Goal: Task Accomplishment & Management: Use online tool/utility

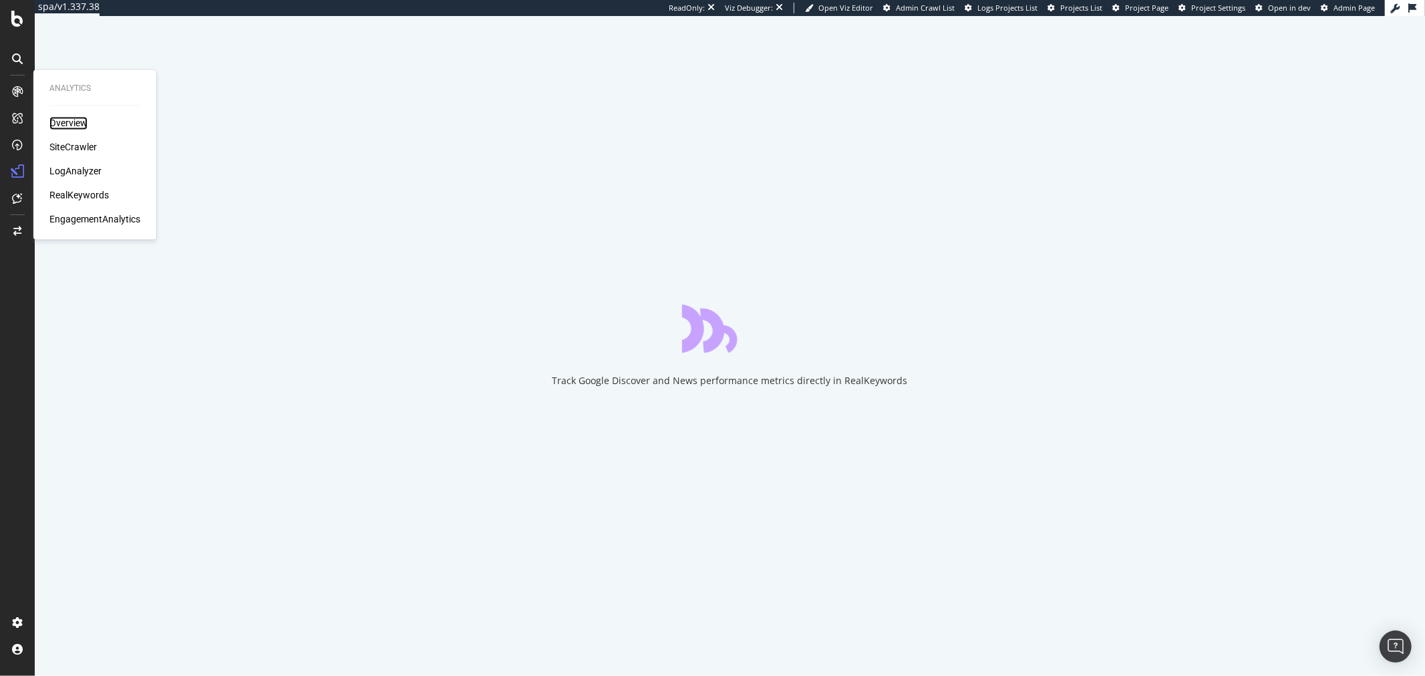
click at [75, 122] on div "Overview" at bounding box center [68, 123] width 38 height 13
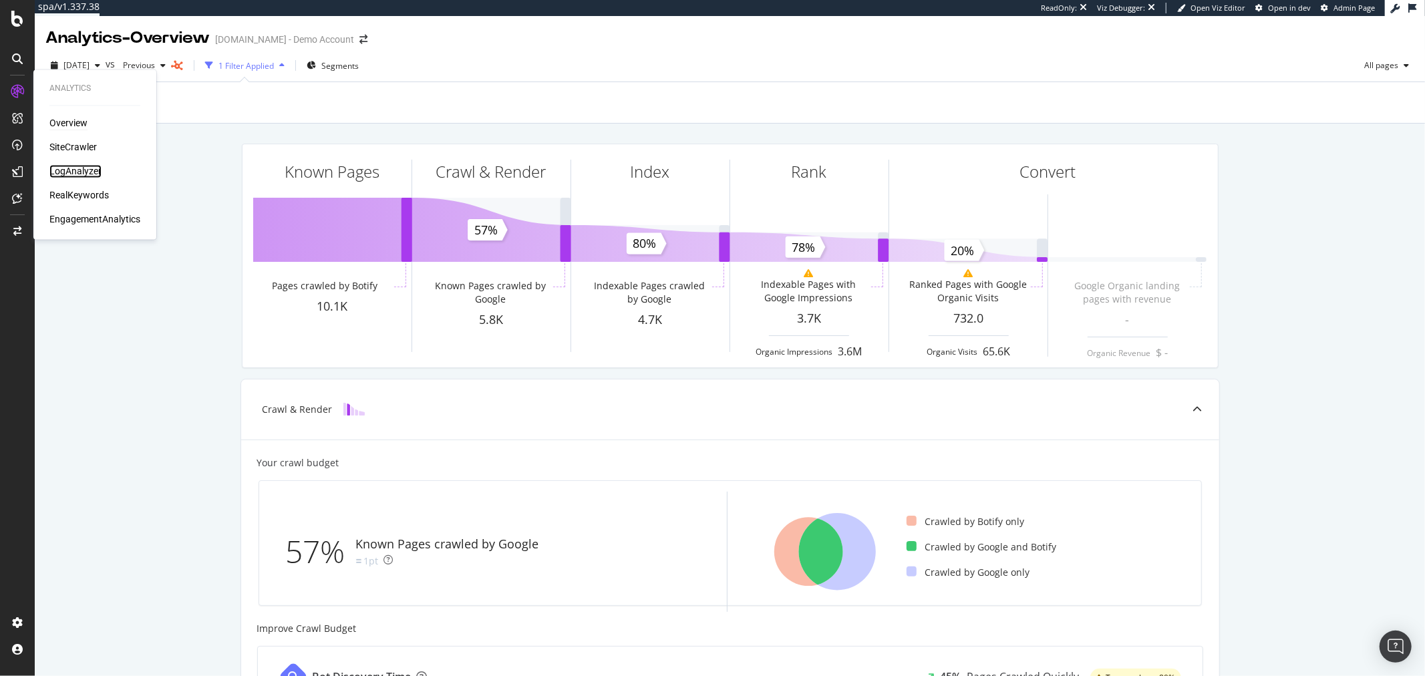
click at [74, 170] on div "LogAnalyzer" at bounding box center [75, 171] width 52 height 13
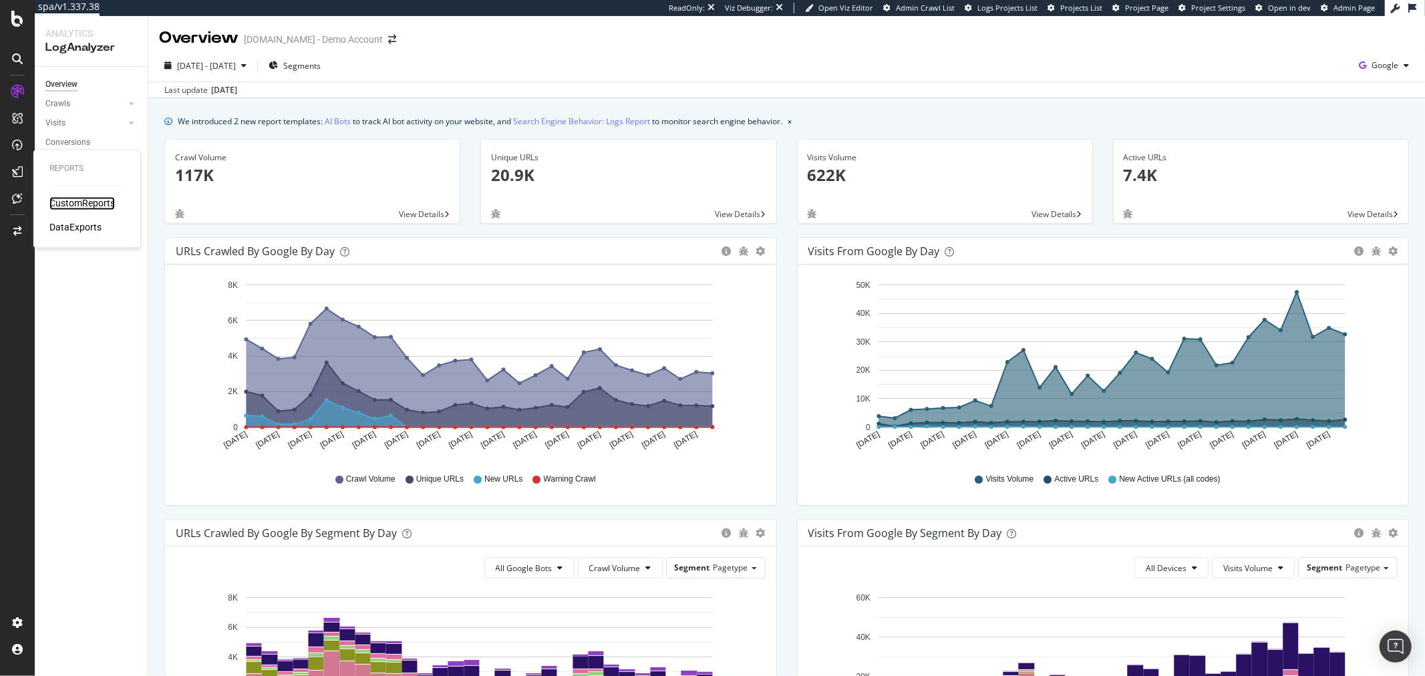
click at [101, 202] on div "CustomReports" at bounding box center [81, 203] width 65 height 13
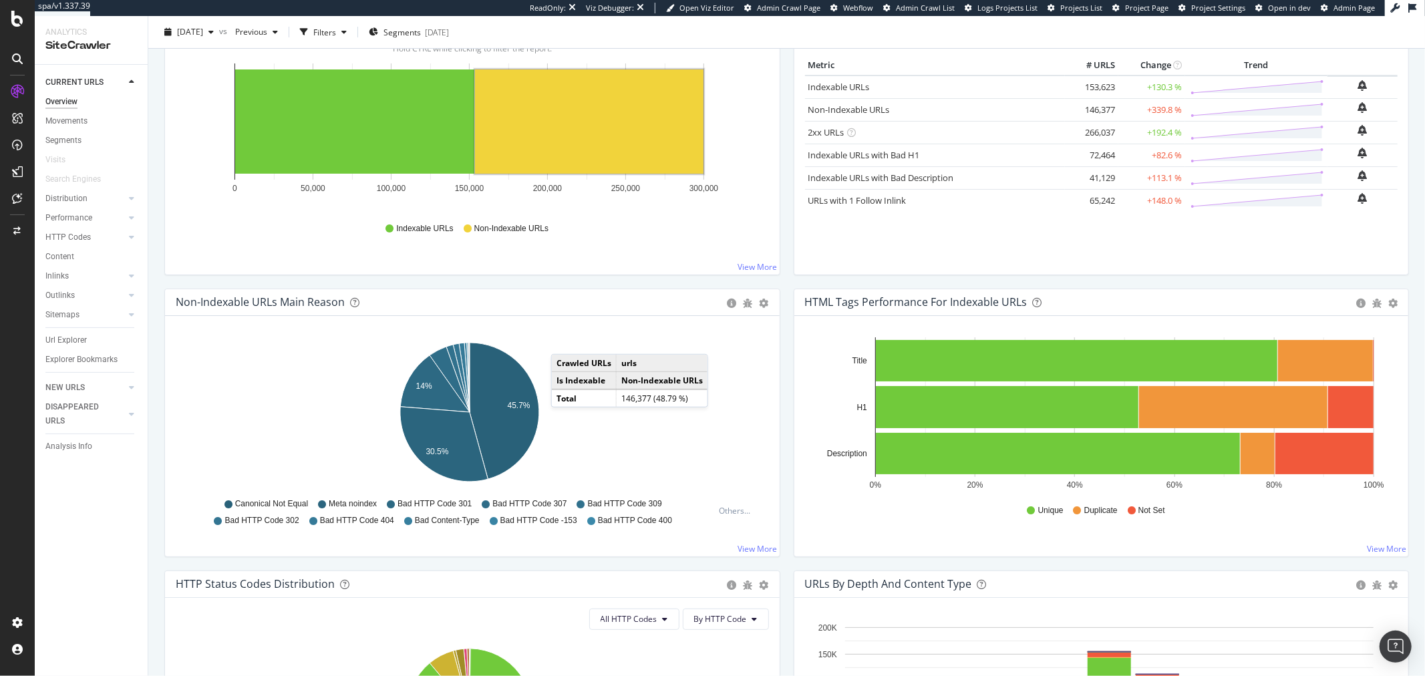
scroll to position [222, 0]
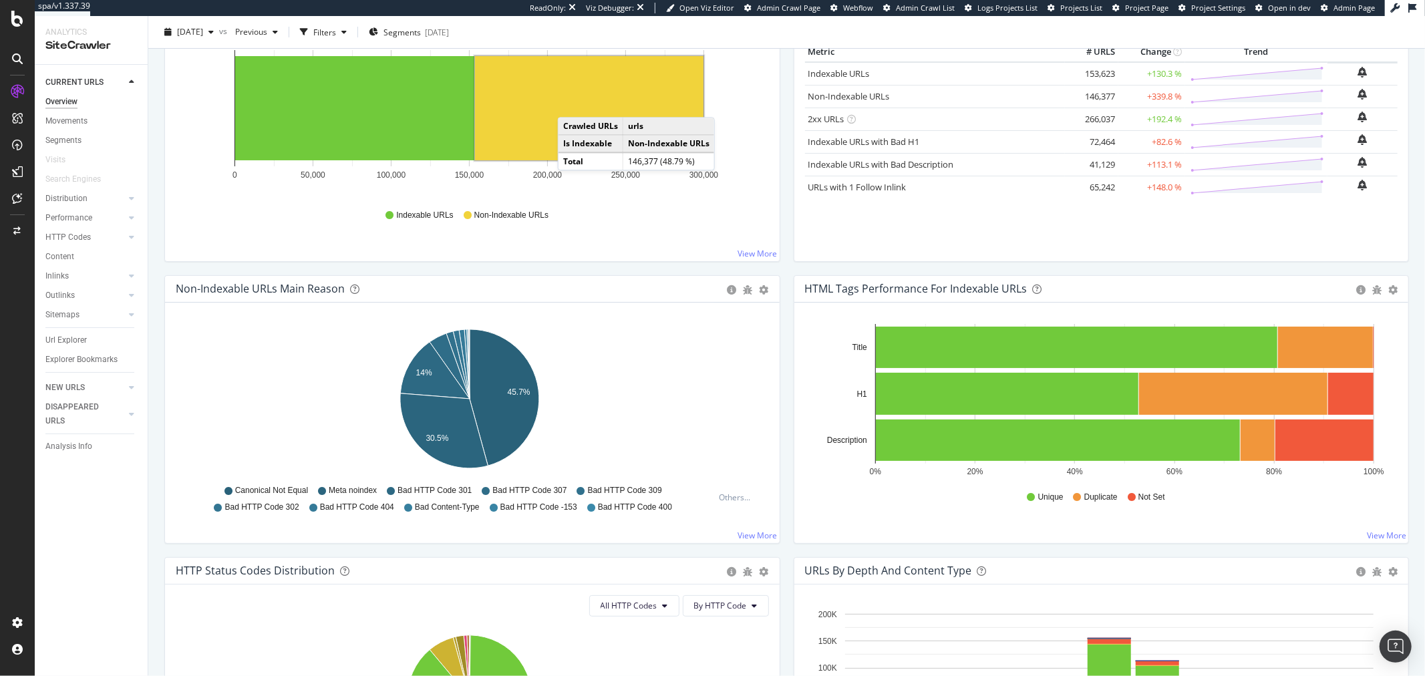
click at [571, 104] on rect "A chart." at bounding box center [589, 108] width 228 height 104
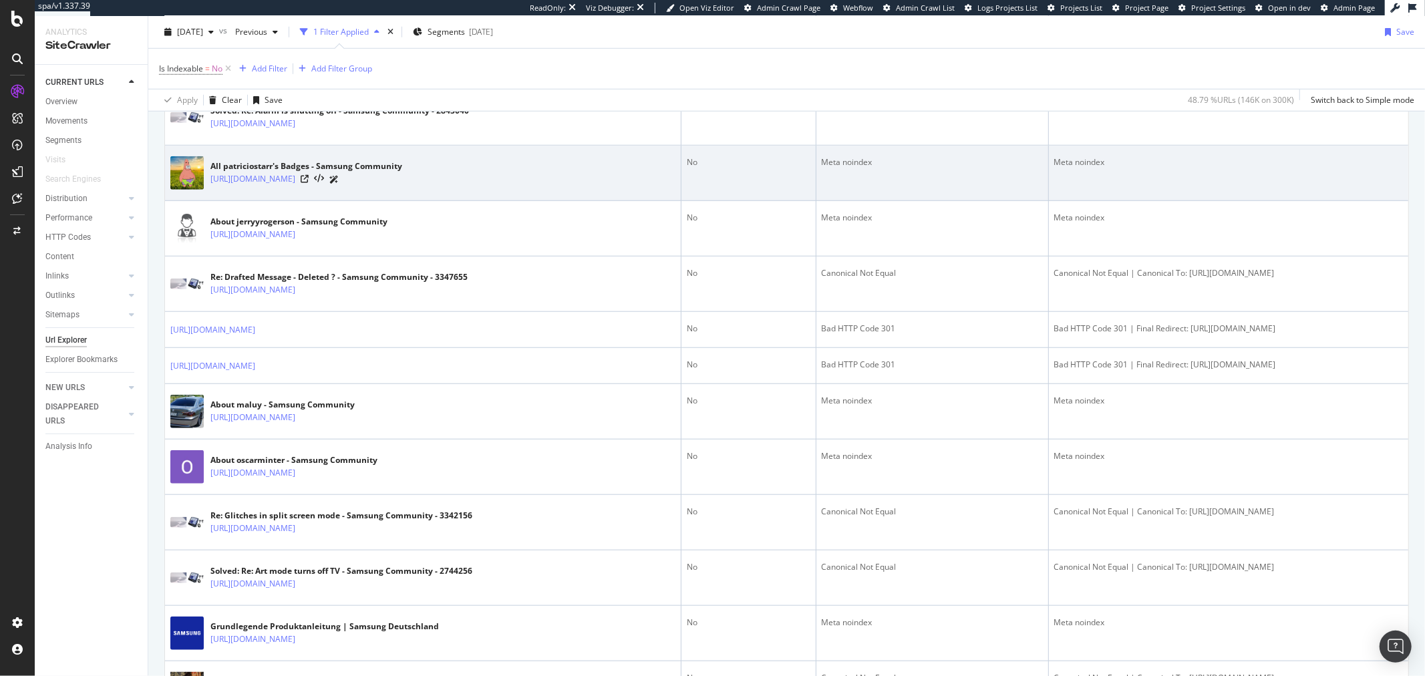
scroll to position [890, 0]
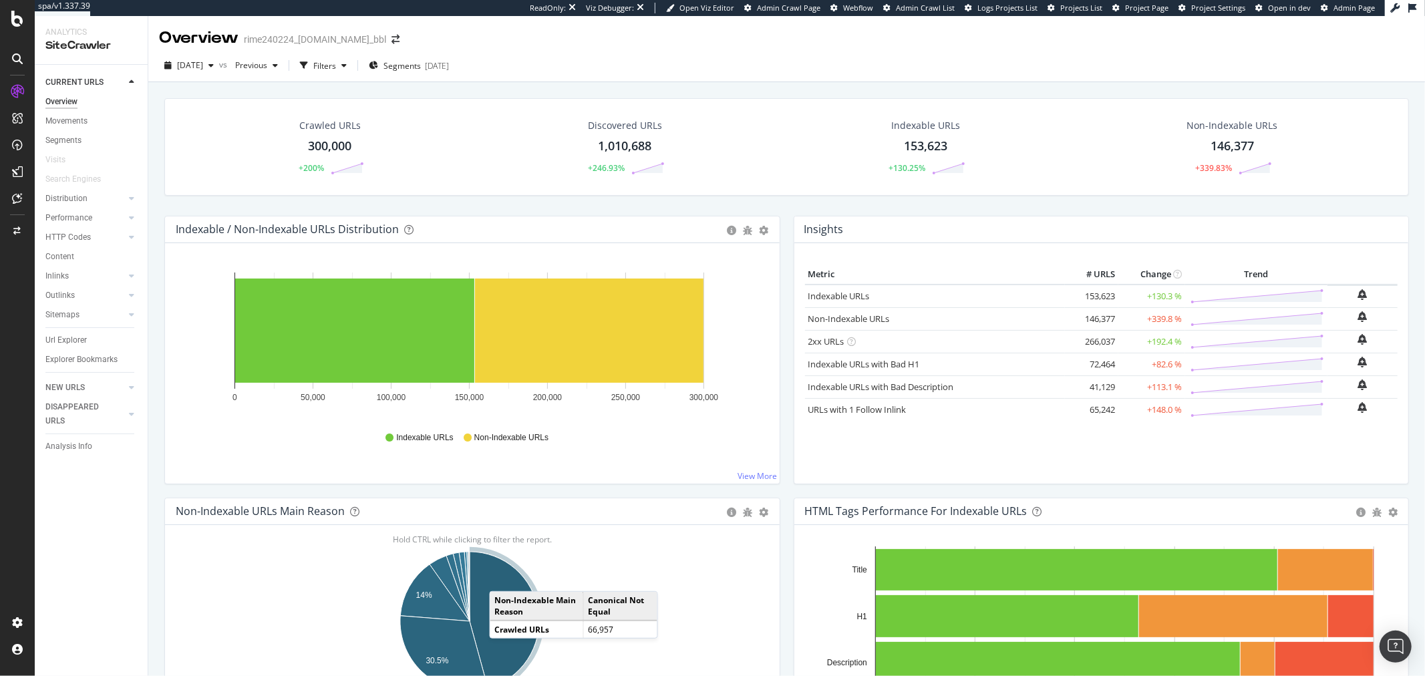
click at [503, 578] on icon "A chart." at bounding box center [504, 620] width 69 height 136
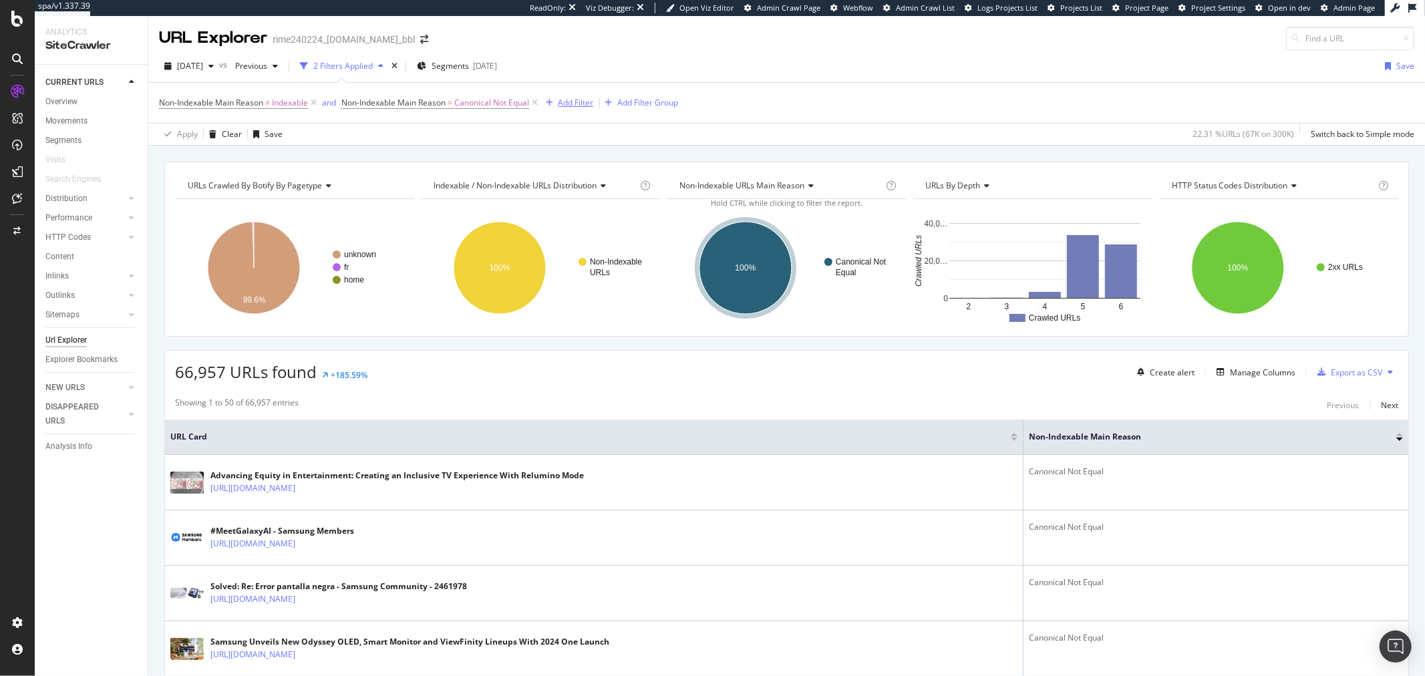
click at [577, 104] on div "Add Filter" at bounding box center [575, 102] width 35 height 11
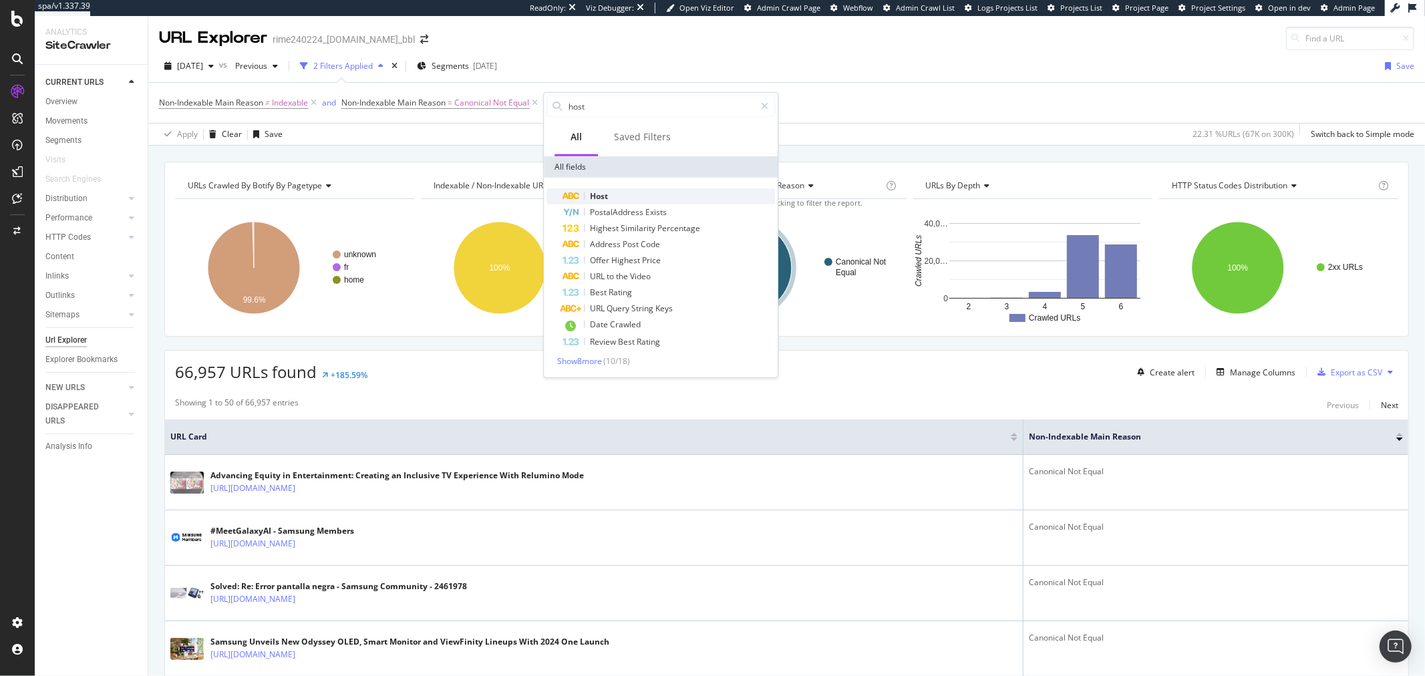
type input "host"
click at [610, 195] on div "Host" at bounding box center [668, 196] width 212 height 16
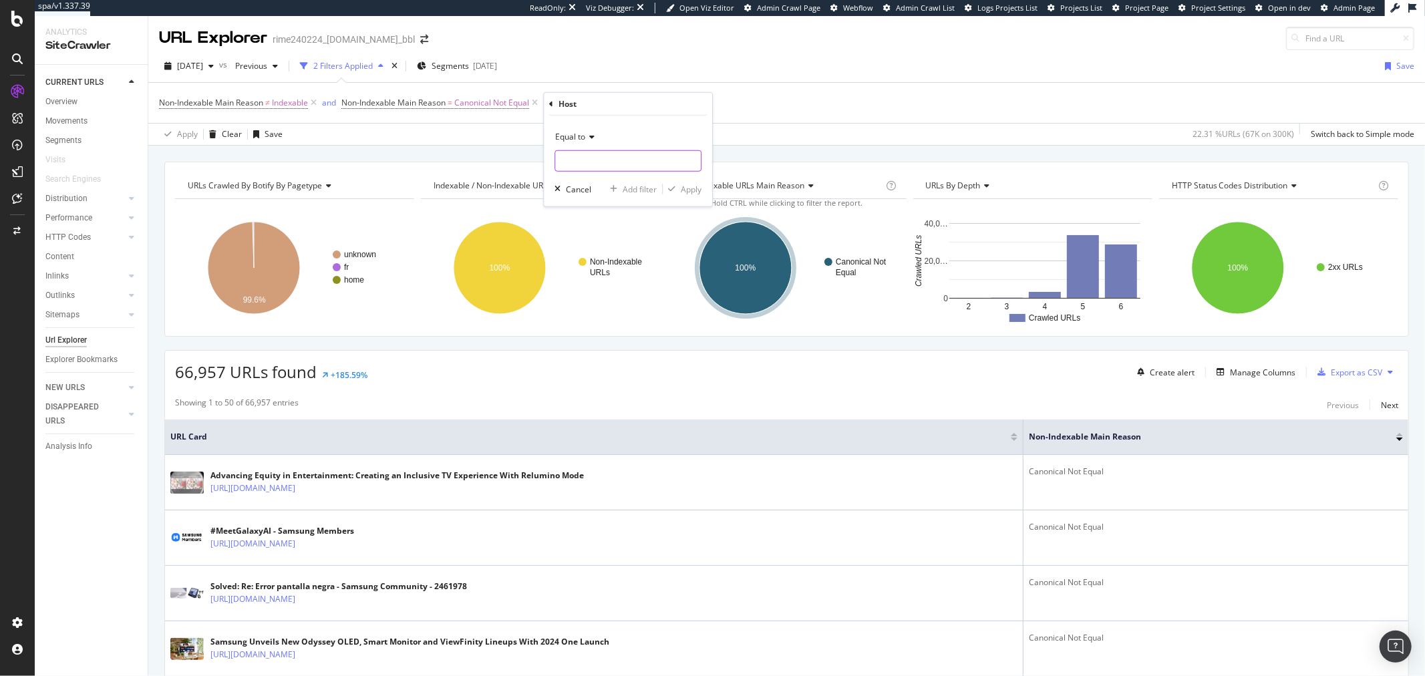
click at [610, 167] on input "text" at bounding box center [628, 160] width 146 height 21
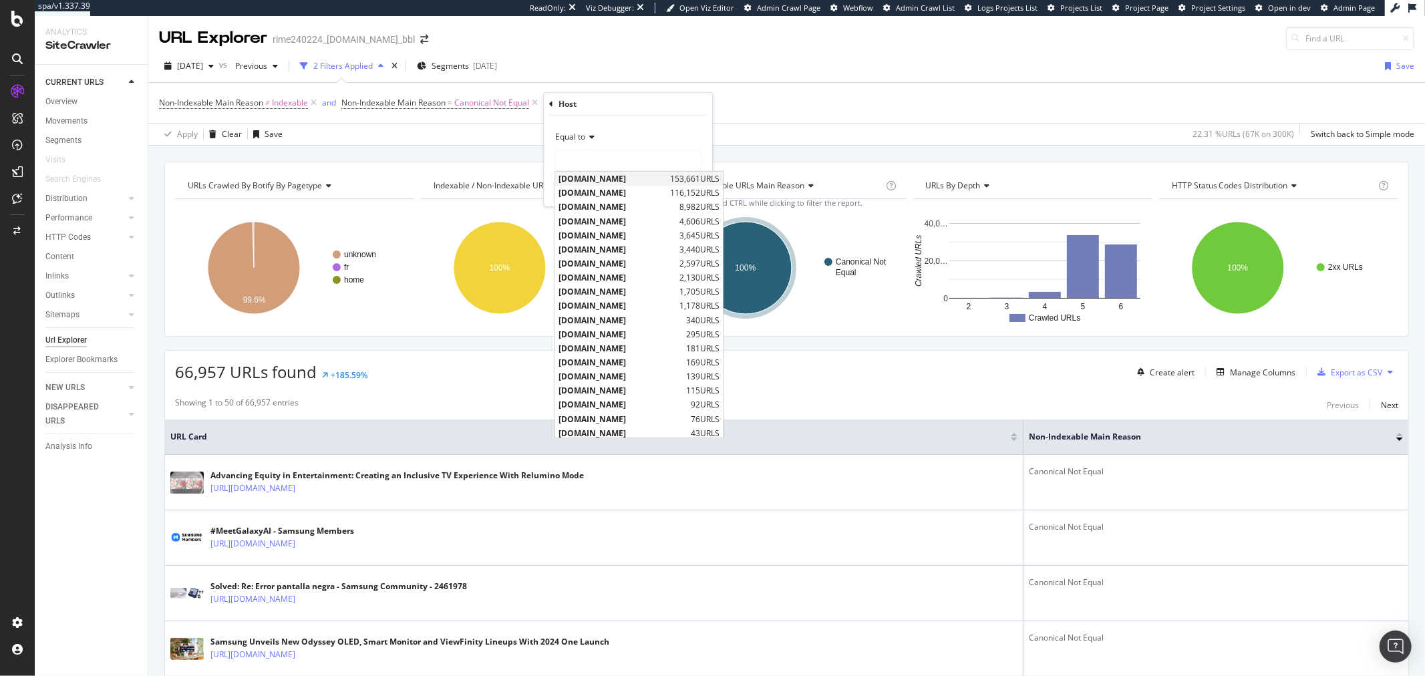
click at [616, 173] on span "[DOMAIN_NAME]" at bounding box center [612, 178] width 108 height 11
type input "[DOMAIN_NAME]"
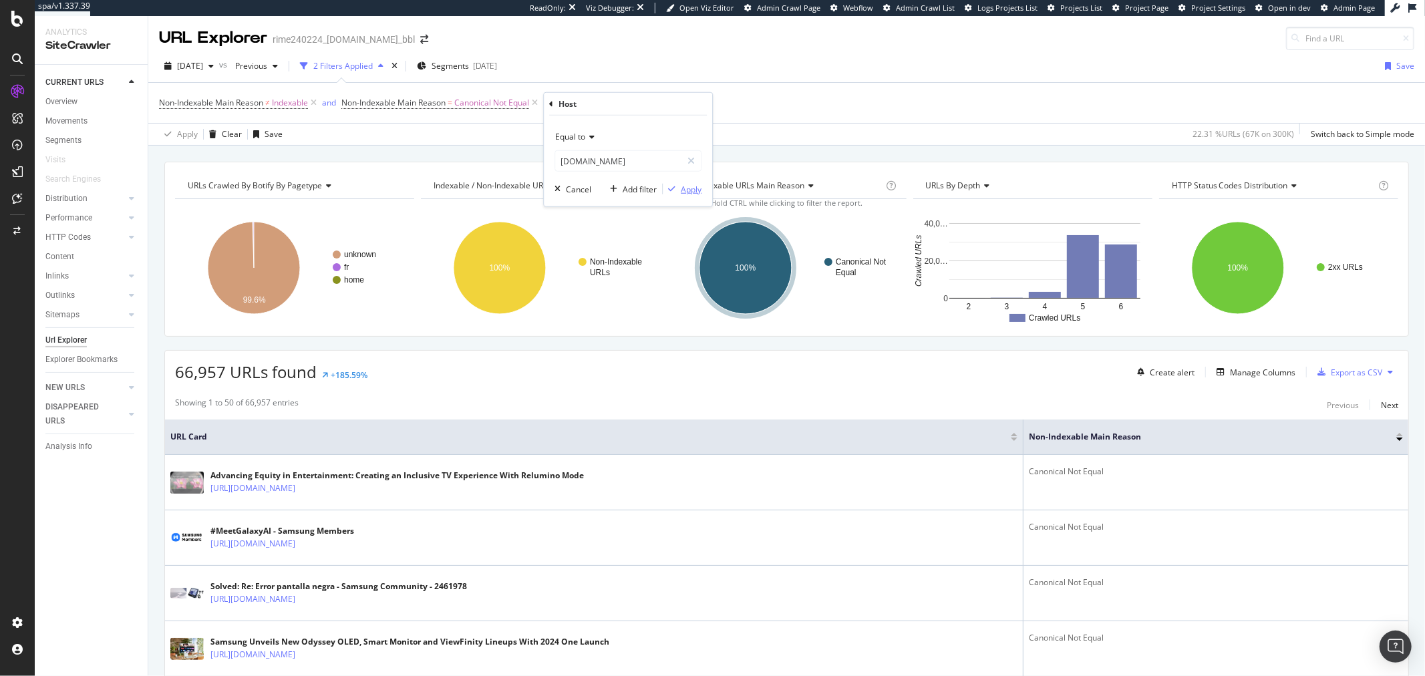
click at [690, 194] on div "Apply" at bounding box center [691, 188] width 21 height 11
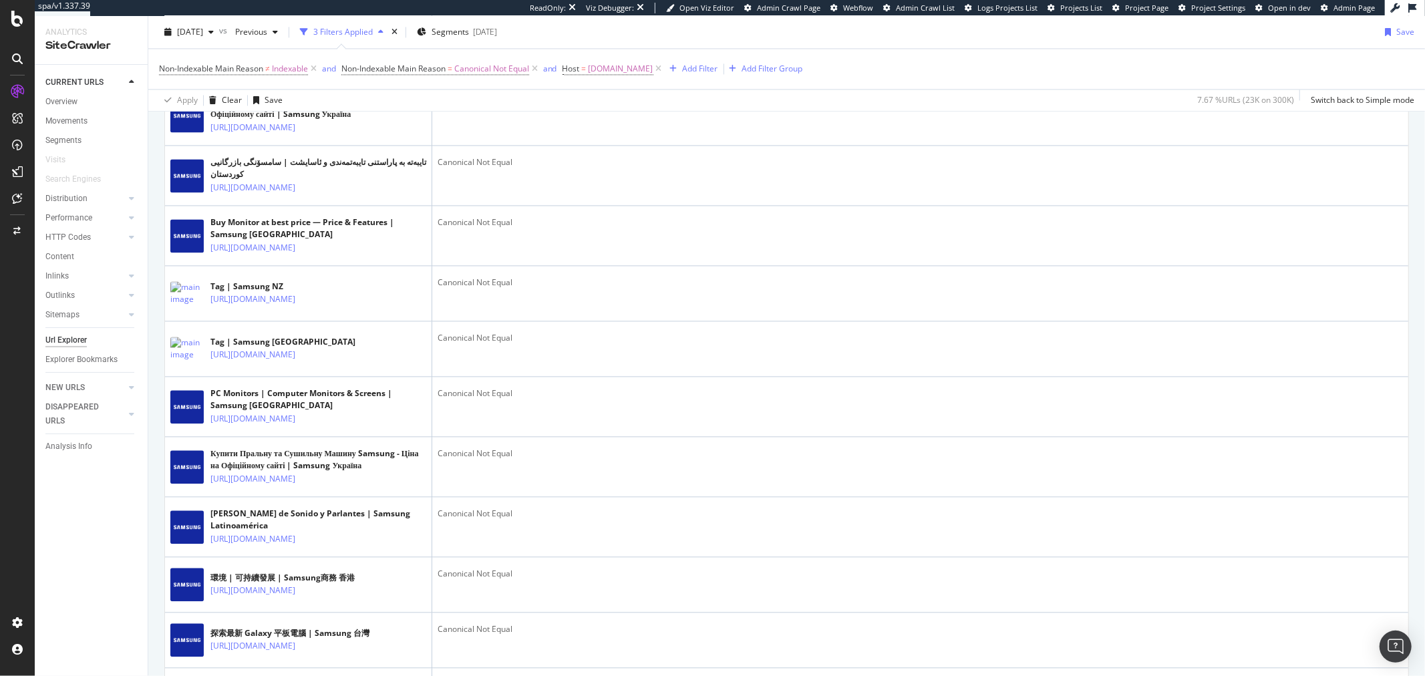
scroll to position [2374, 0]
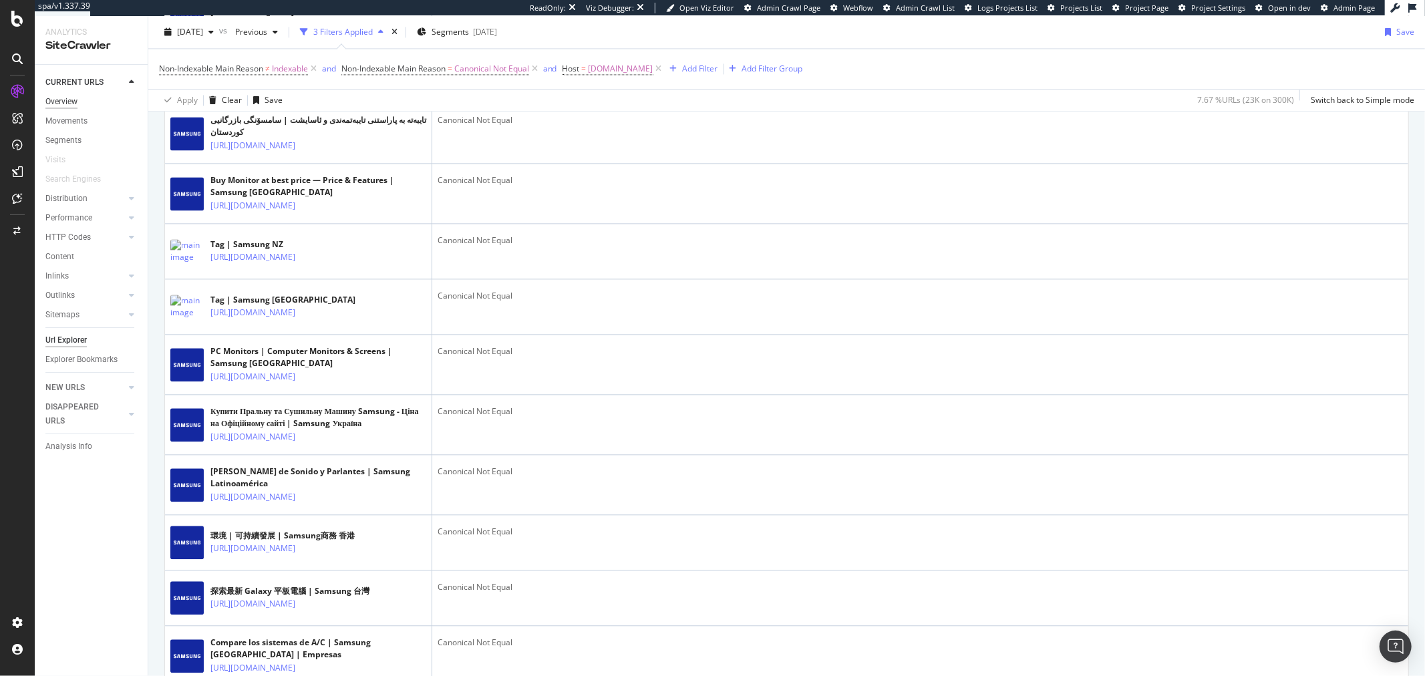
click at [69, 102] on div "Overview" at bounding box center [61, 102] width 32 height 14
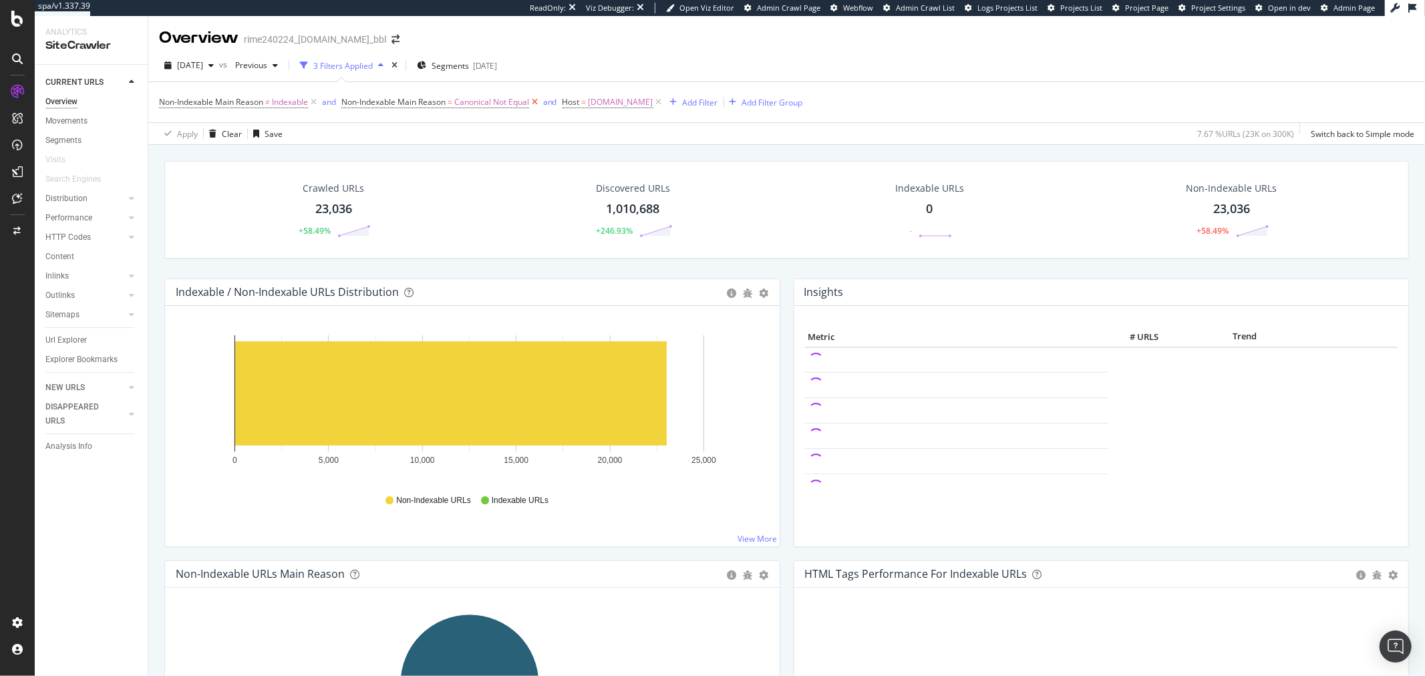
click at [537, 105] on icon at bounding box center [534, 102] width 11 height 13
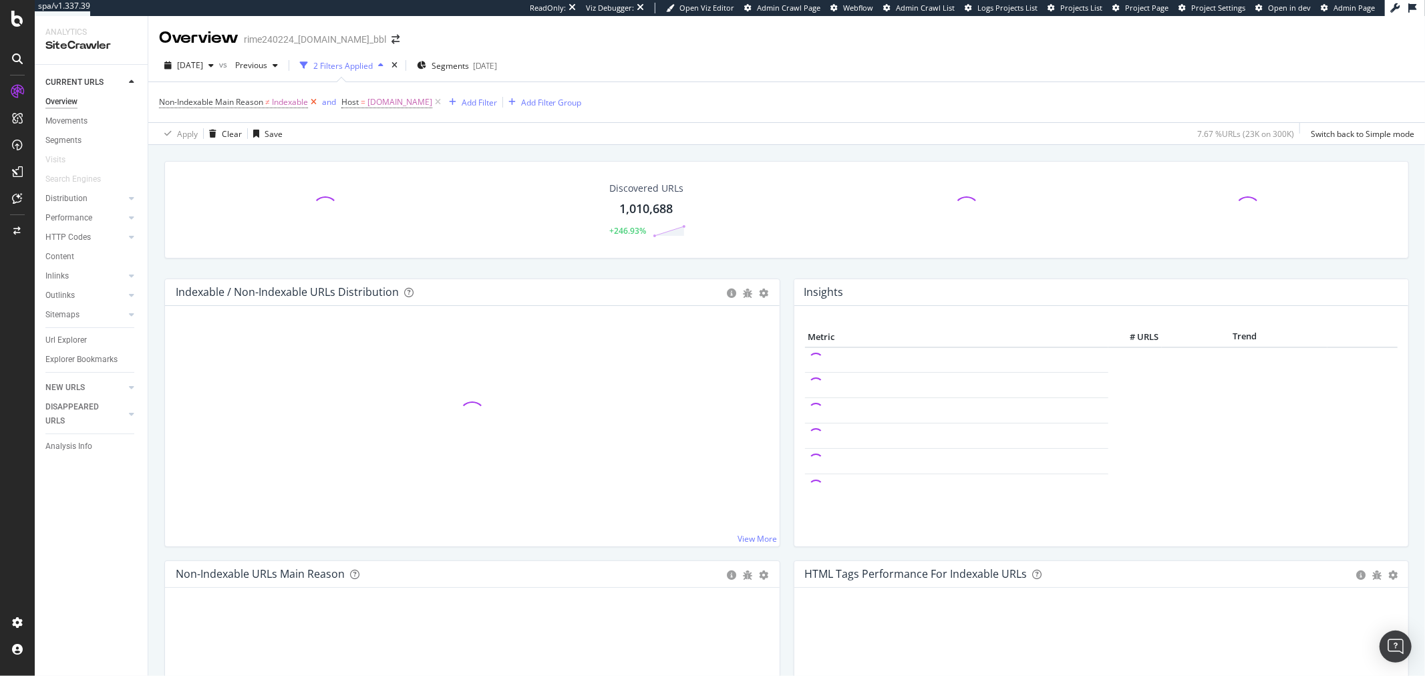
click at [315, 102] on icon at bounding box center [313, 102] width 11 height 13
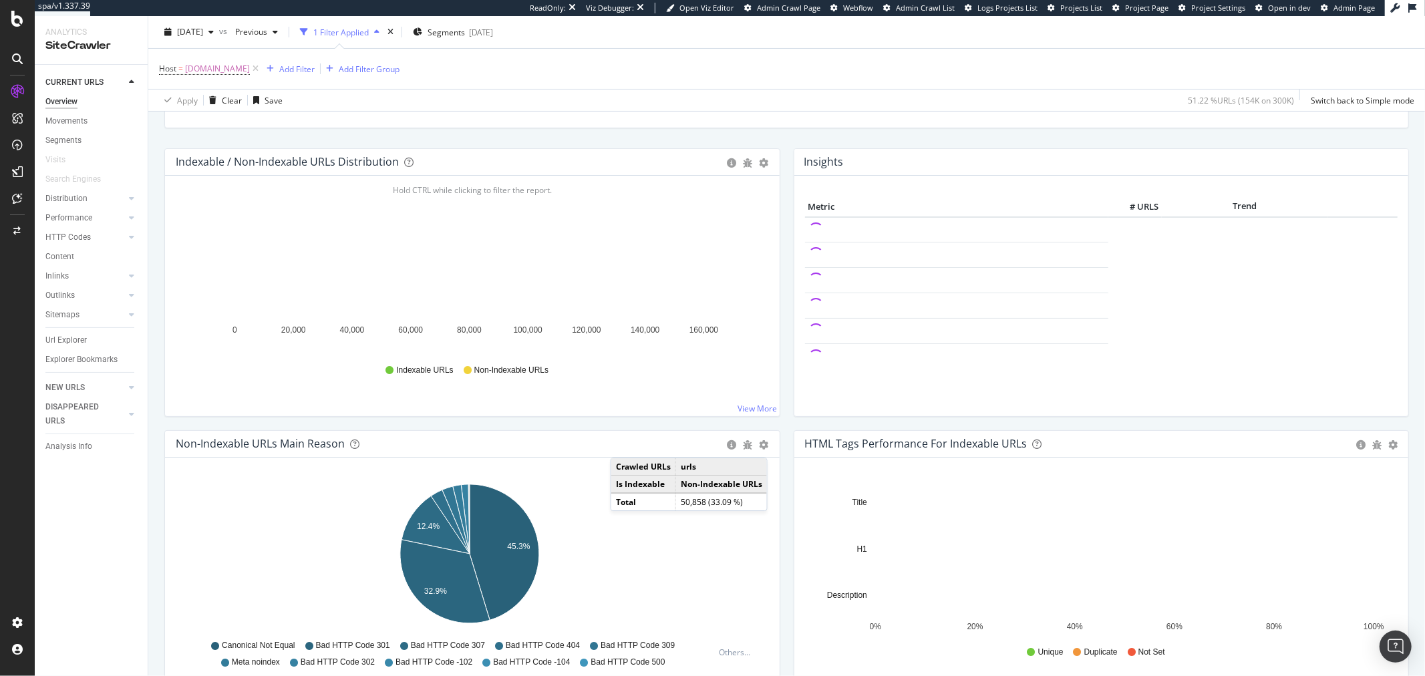
scroll to position [222, 0]
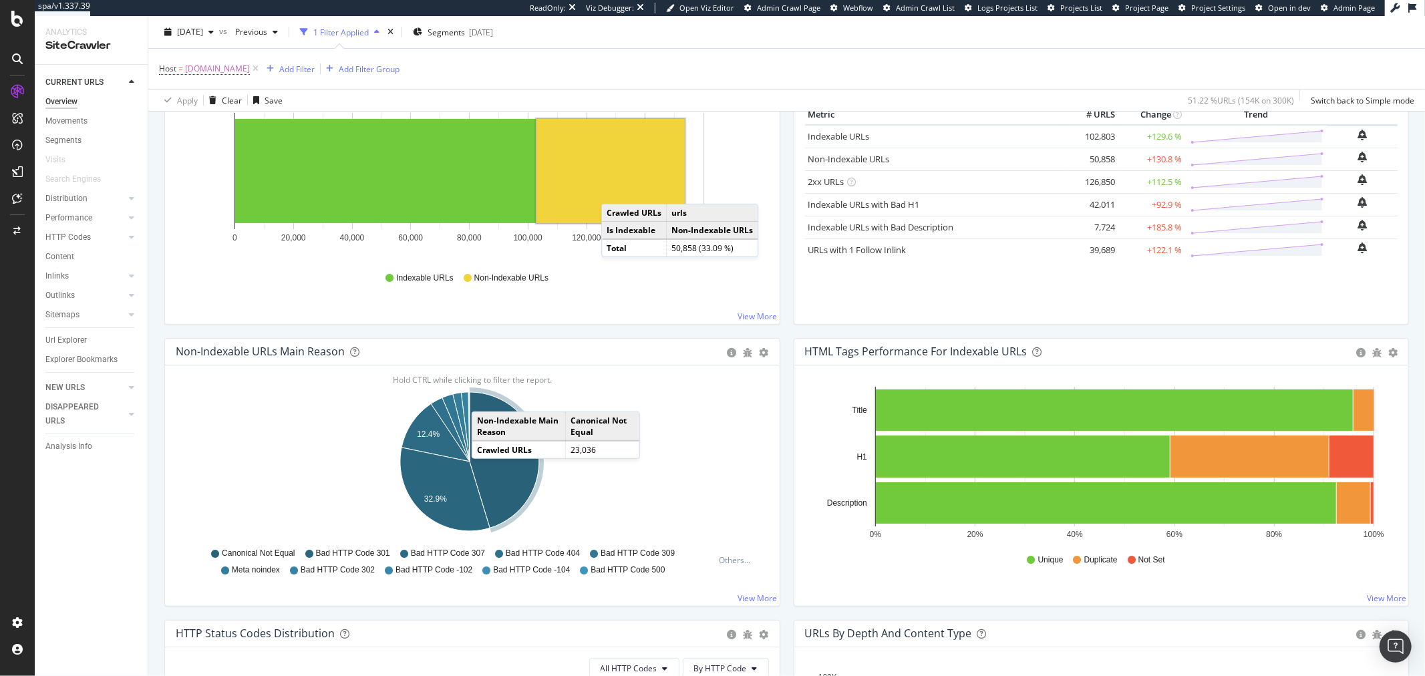
click at [614, 191] on rect "A chart." at bounding box center [610, 171] width 148 height 104
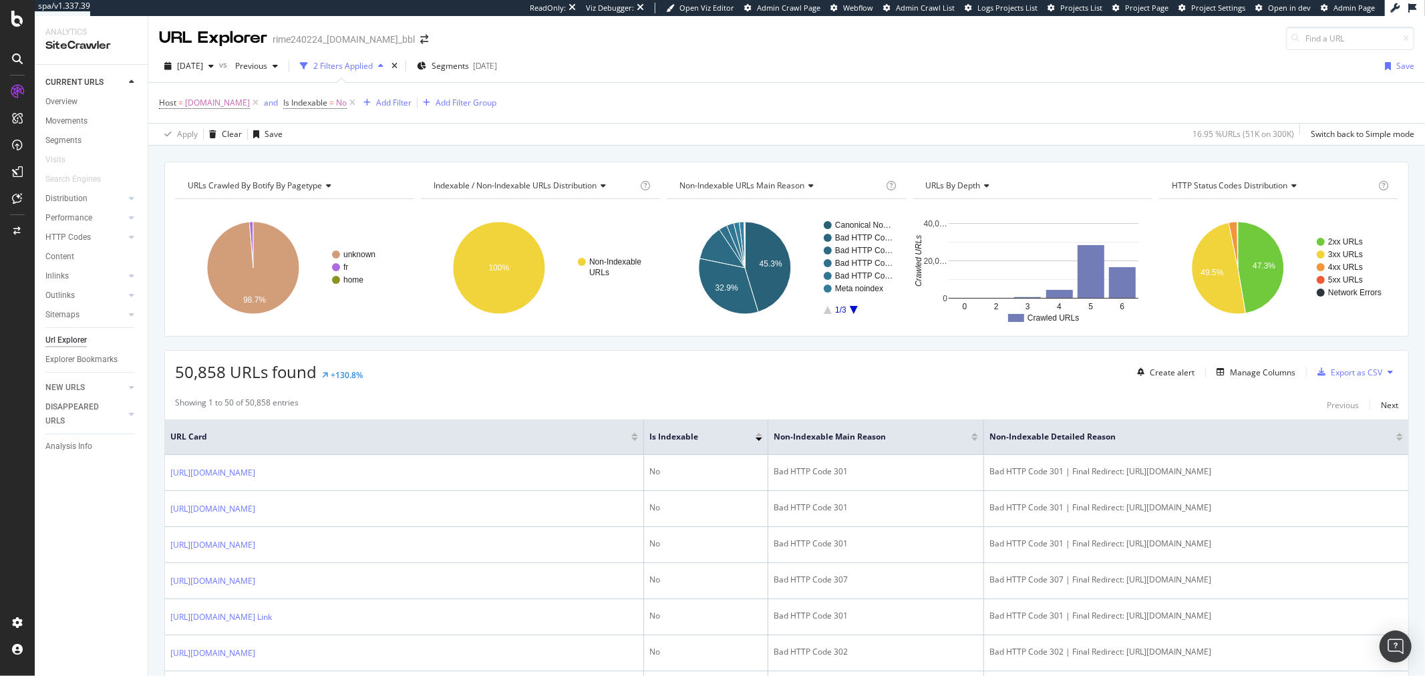
click at [69, 110] on div "Overview" at bounding box center [96, 103] width 102 height 17
click at [67, 102] on div "Overview" at bounding box center [61, 102] width 32 height 14
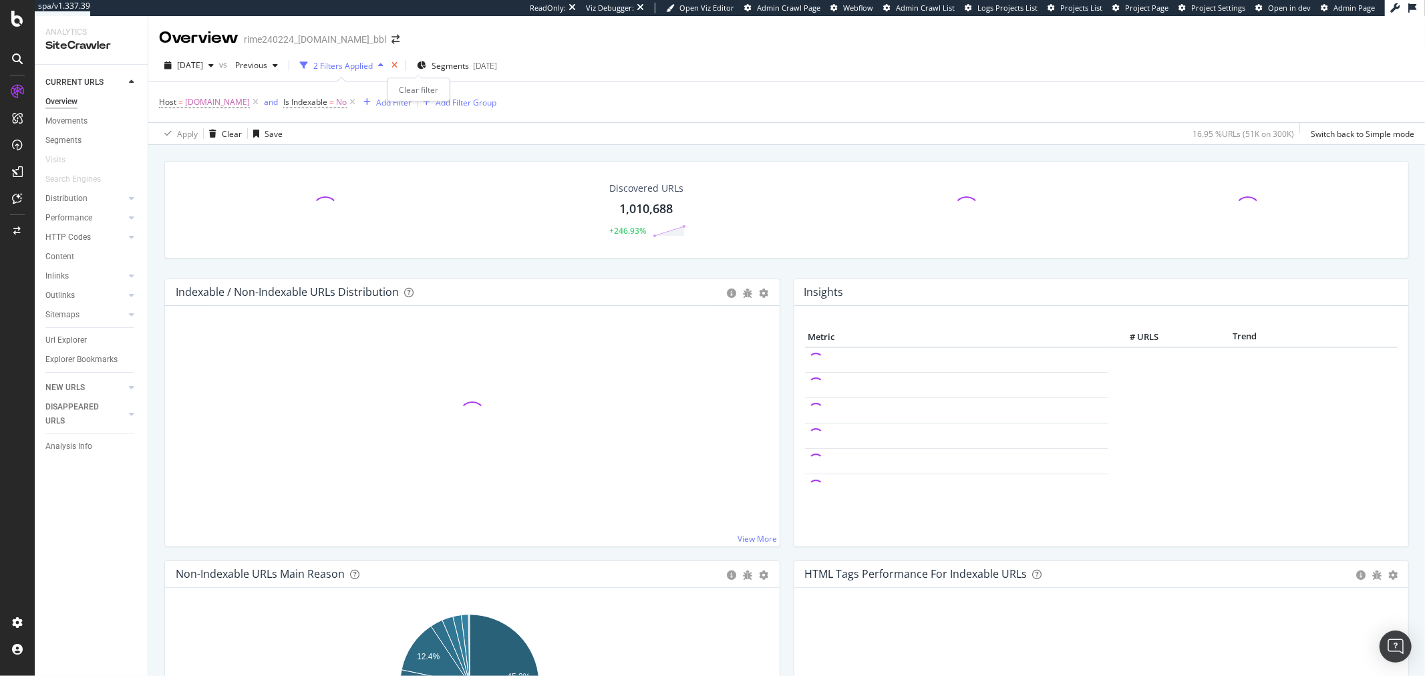
click at [397, 62] on icon "times" at bounding box center [394, 65] width 6 height 8
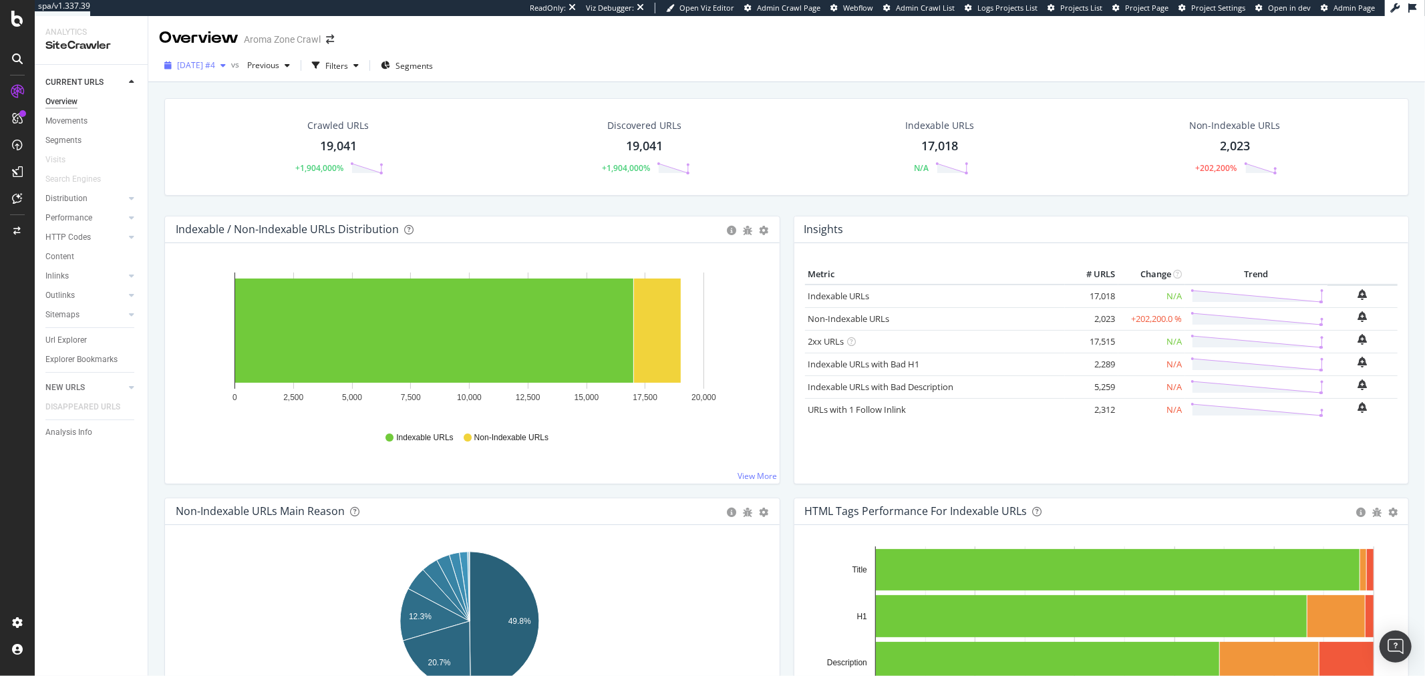
click at [215, 61] on span "[DATE] #4" at bounding box center [196, 64] width 38 height 11
click at [245, 111] on div "2025 Sep. 18th 18.0K URLs" at bounding box center [237, 114] width 119 height 12
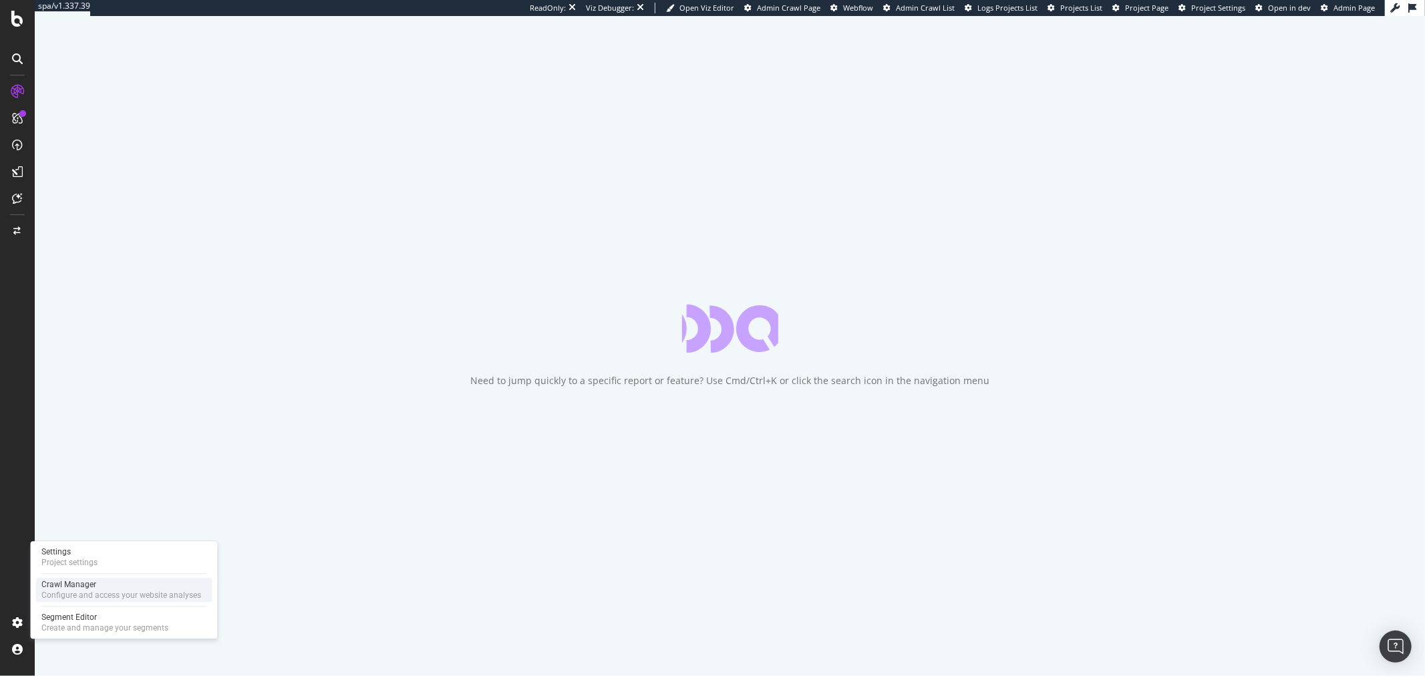
click at [99, 583] on div "Crawl Manager" at bounding box center [121, 584] width 160 height 11
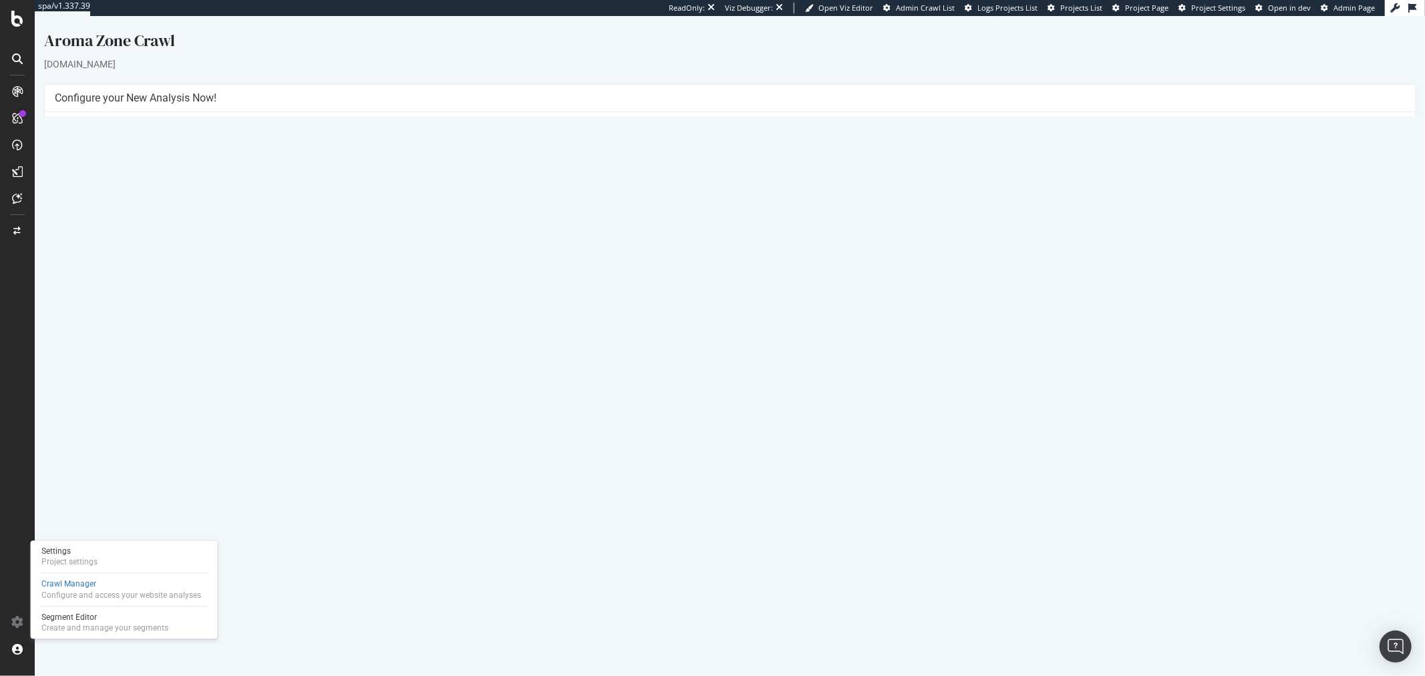
click at [724, 331] on button "Yes! Start Now" at bounding box center [712, 330] width 83 height 21
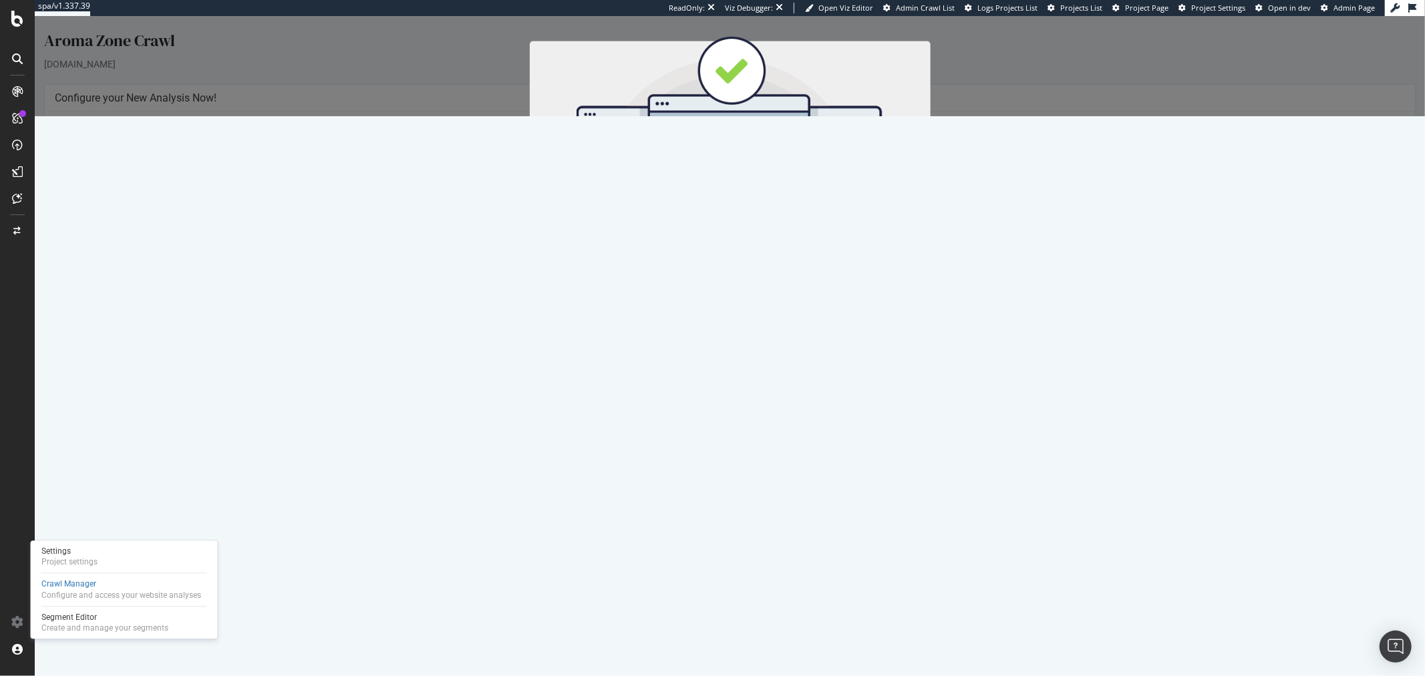
click at [755, 243] on button "Start Now" at bounding box center [753, 237] width 59 height 23
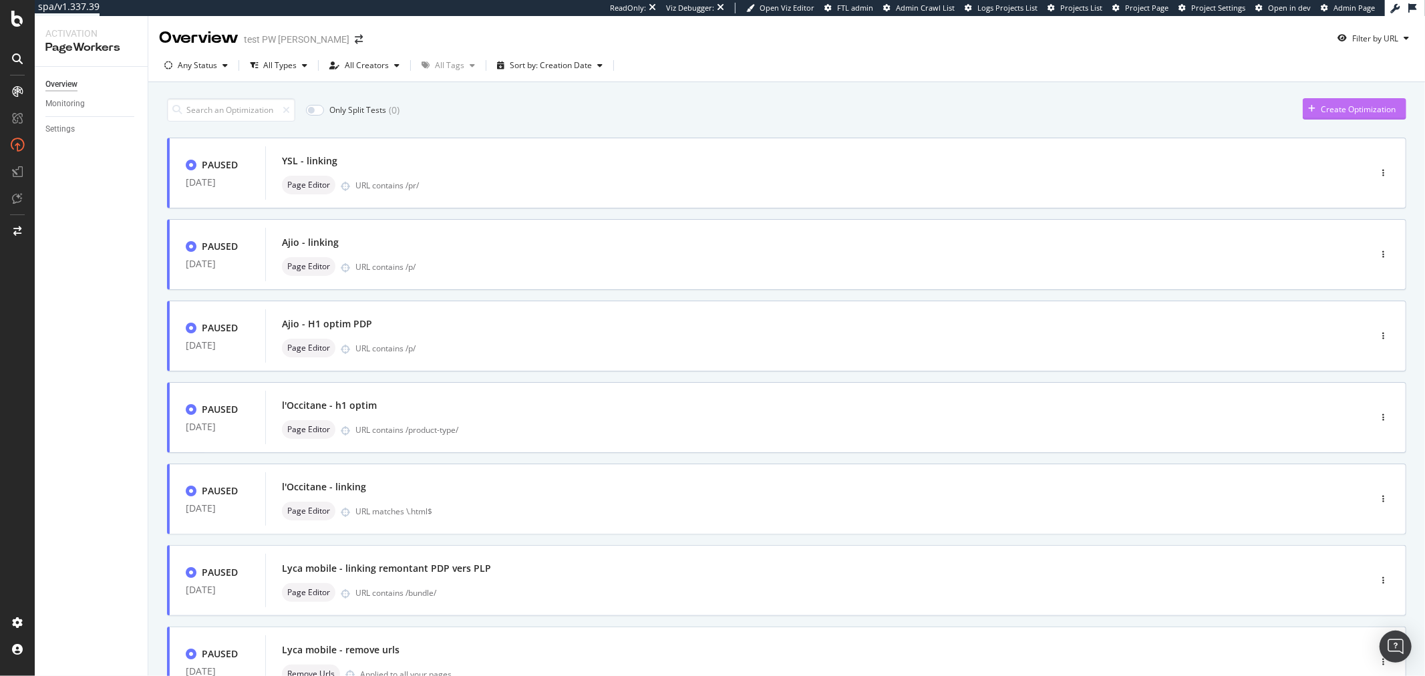
click at [1359, 119] on button "Create Optimization" at bounding box center [1354, 108] width 104 height 21
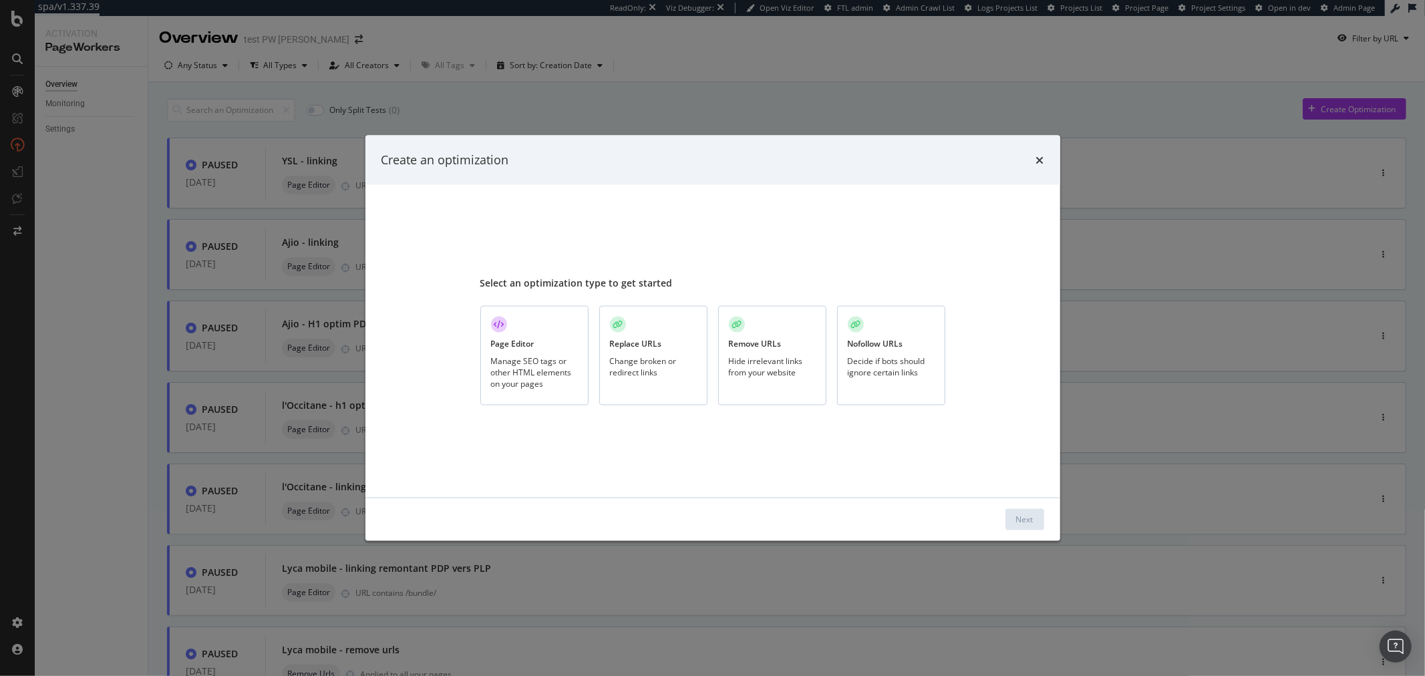
click at [529, 381] on div "Manage SEO tags or other HTML elements on your pages" at bounding box center [534, 372] width 87 height 34
click at [1016, 519] on div "Next" at bounding box center [1024, 519] width 17 height 11
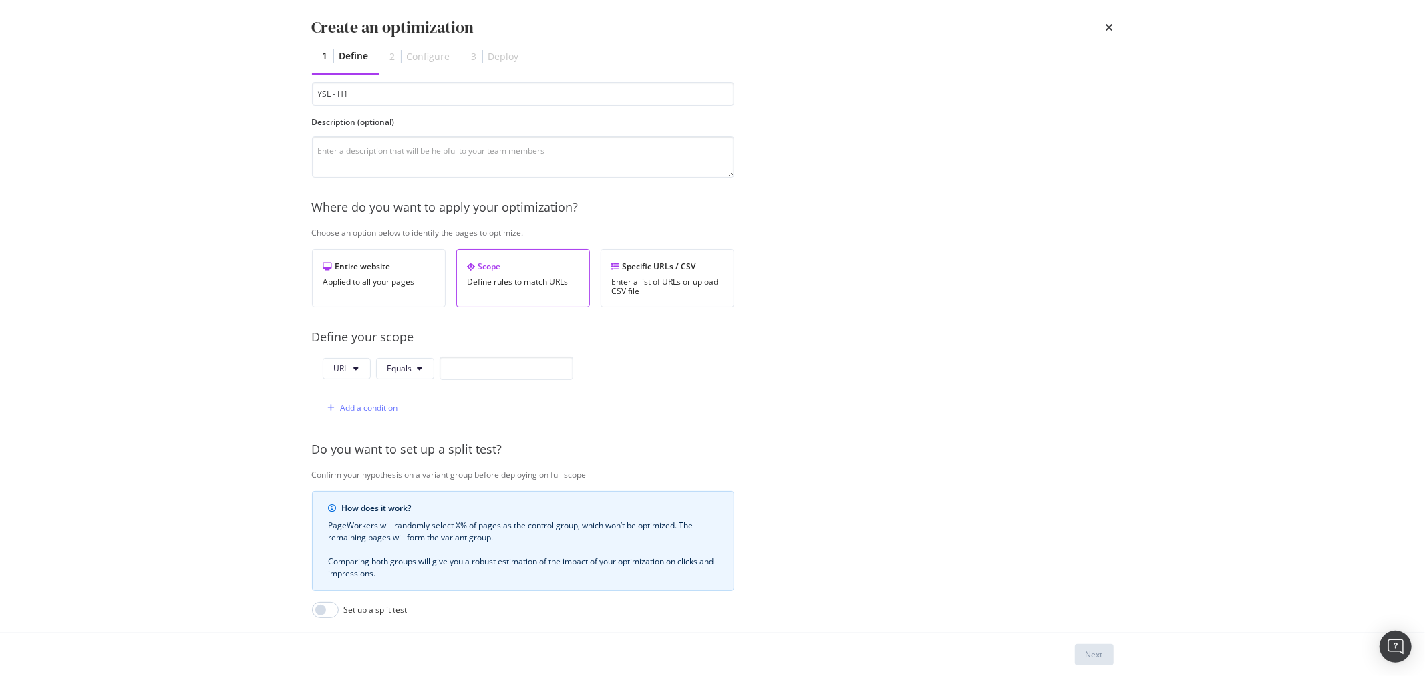
scroll to position [222, 0]
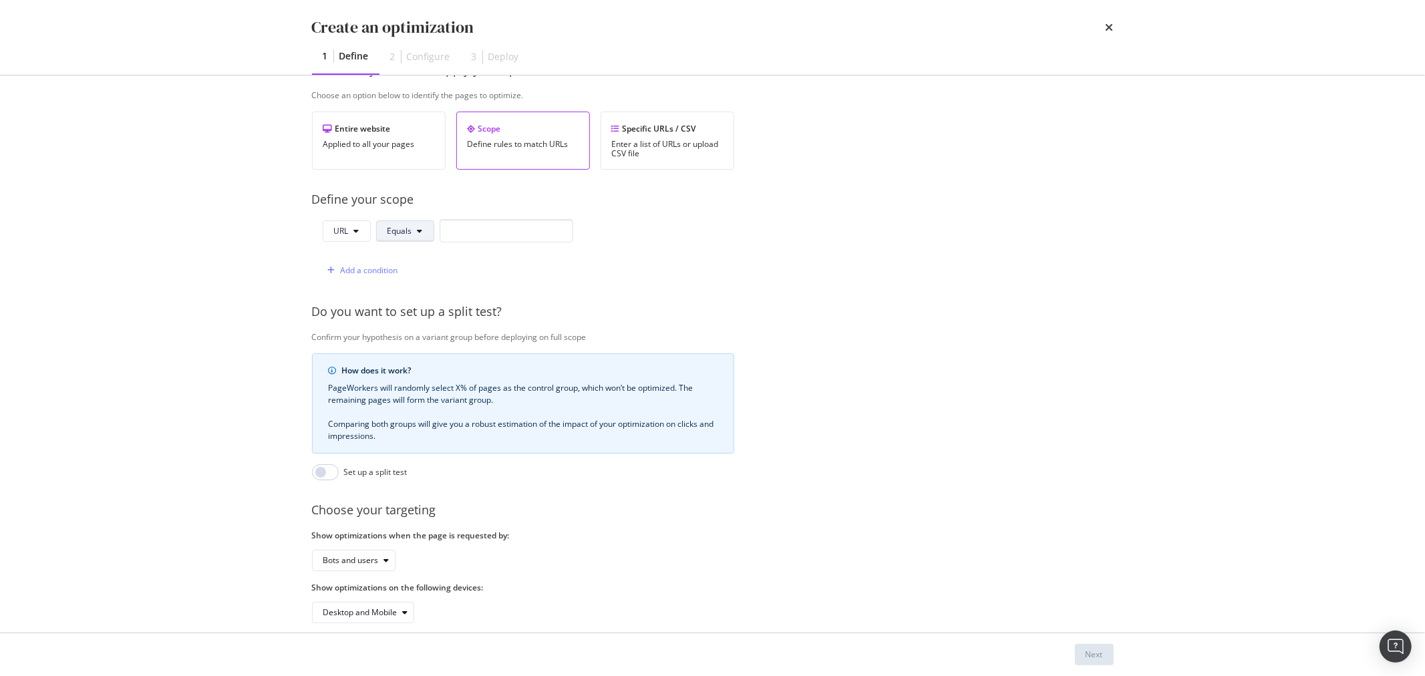
type input "YSL - H1"
click at [397, 229] on span "Equals" at bounding box center [399, 230] width 25 height 11
click at [419, 343] on div "Matches Regex" at bounding box center [426, 353] width 100 height 25
click at [415, 335] on div "Confirm your hypothesis on a variant group before deploying on full scope" at bounding box center [746, 336] width 868 height 11
click at [429, 236] on button "Matches Regex" at bounding box center [421, 230] width 90 height 21
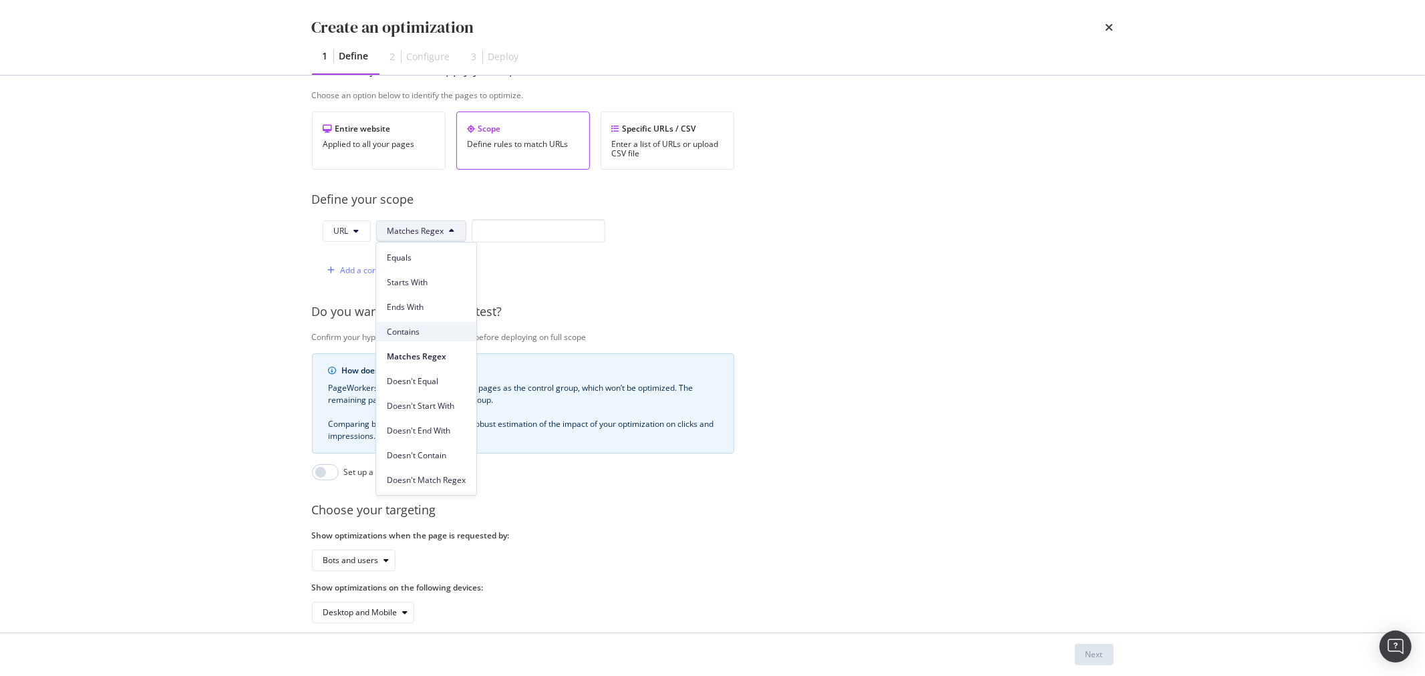
click at [411, 331] on span "Contains" at bounding box center [426, 332] width 79 height 12
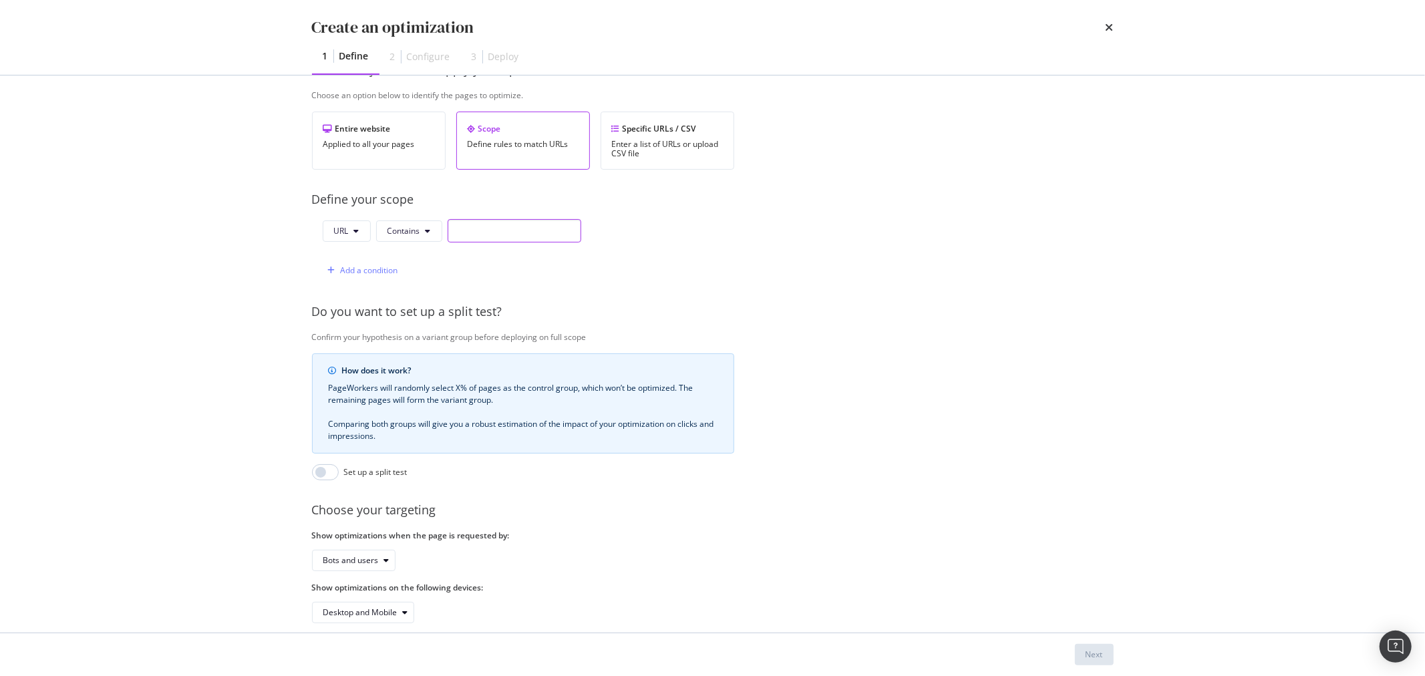
click at [490, 232] on input "modal" at bounding box center [515, 230] width 134 height 23
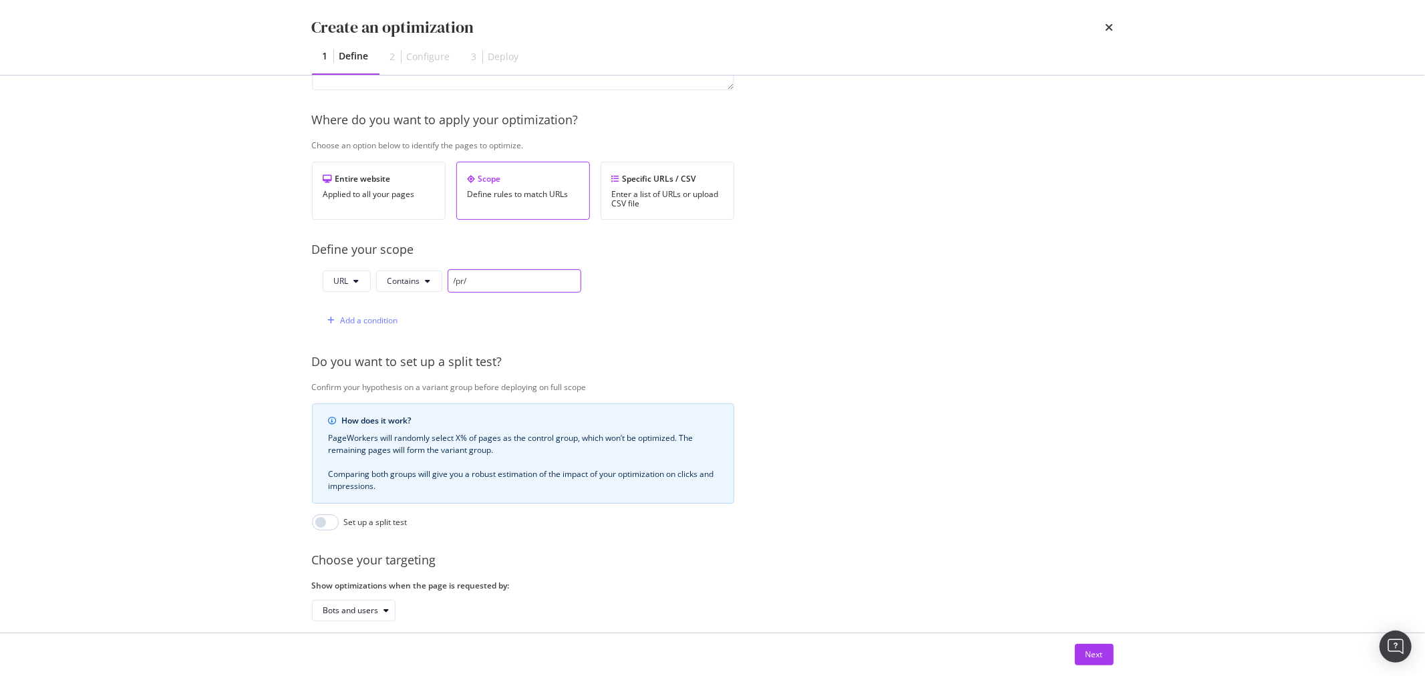
scroll to position [148, 0]
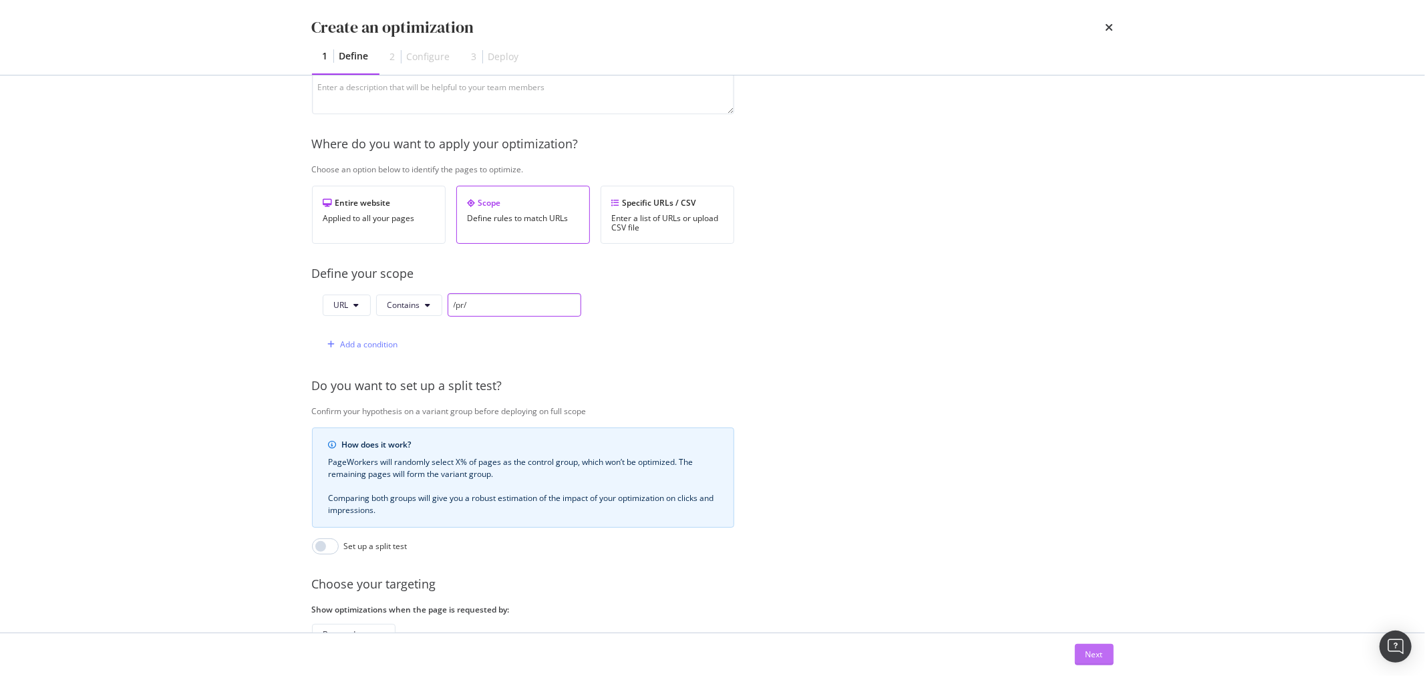
type input "/pr/"
click at [1095, 655] on div "Next" at bounding box center [1093, 654] width 17 height 11
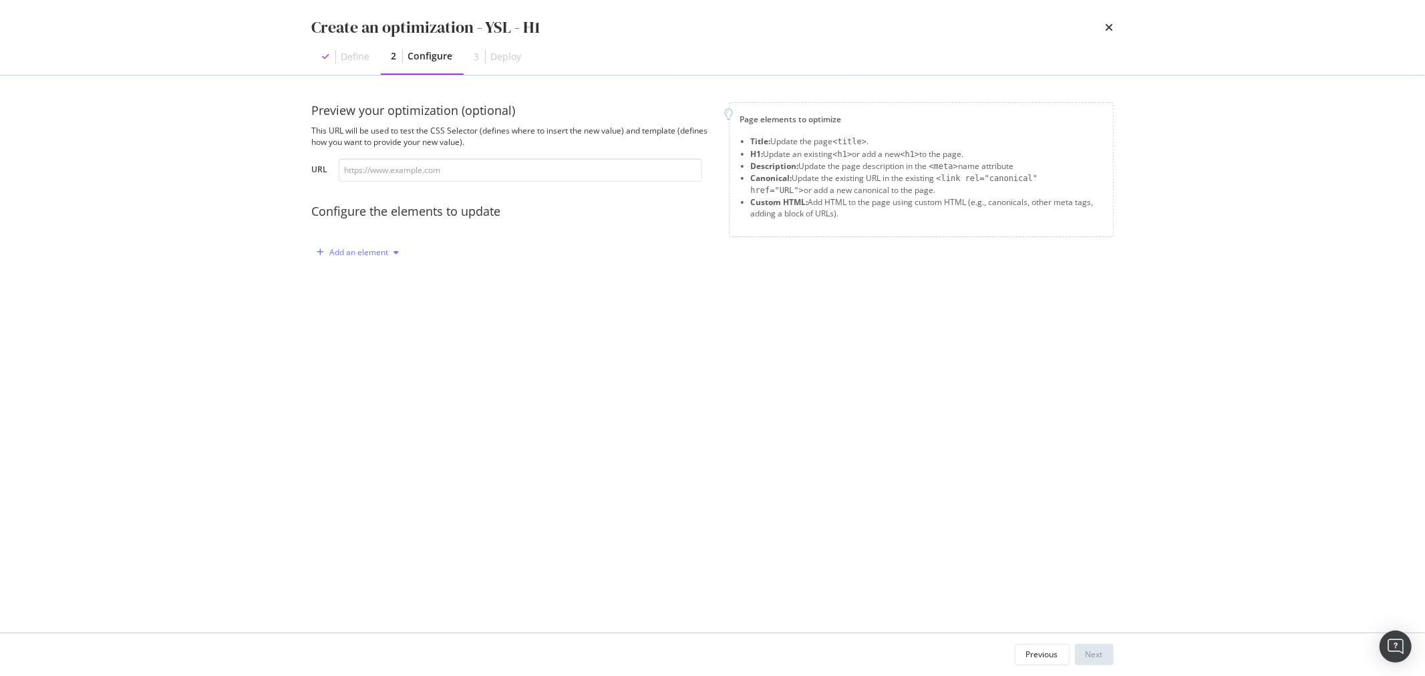
click at [365, 259] on div "Add an element" at bounding box center [358, 252] width 93 height 20
click at [365, 365] on div "Custom HTML" at bounding box center [373, 366] width 53 height 11
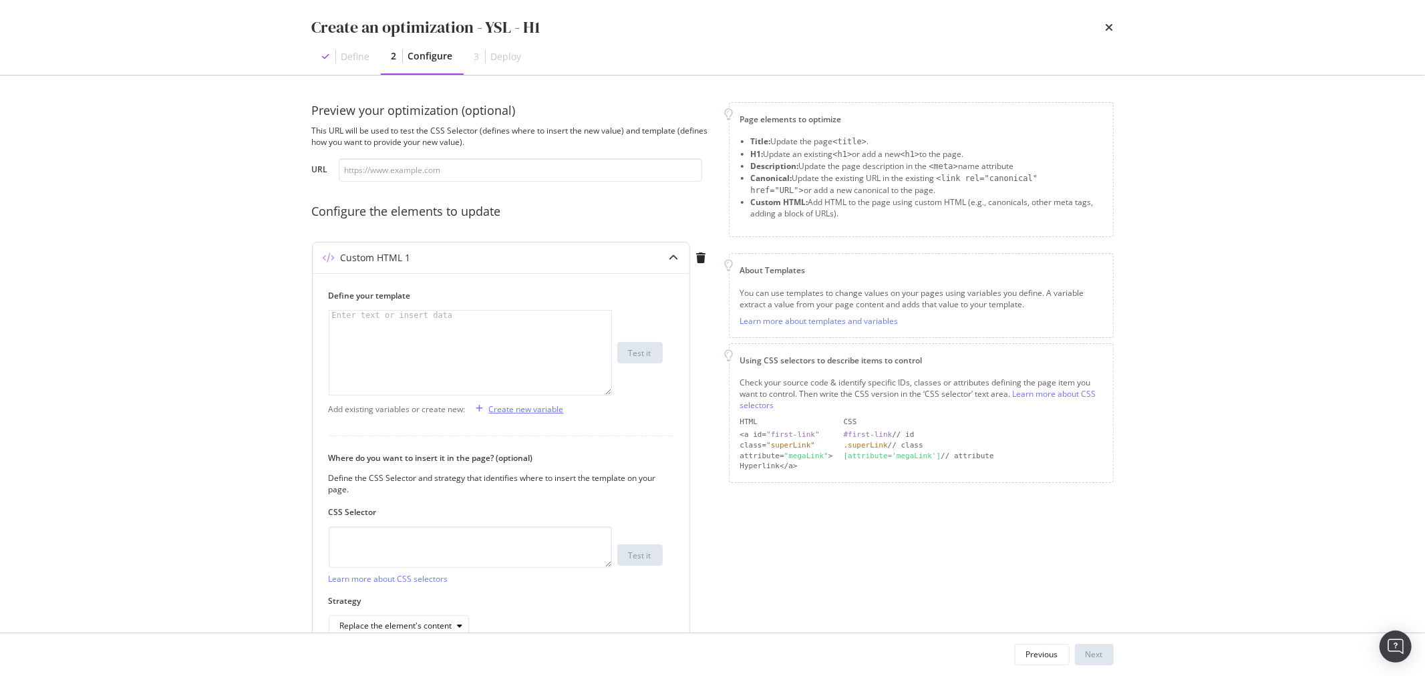
click at [526, 411] on div "Create new variable" at bounding box center [526, 408] width 75 height 11
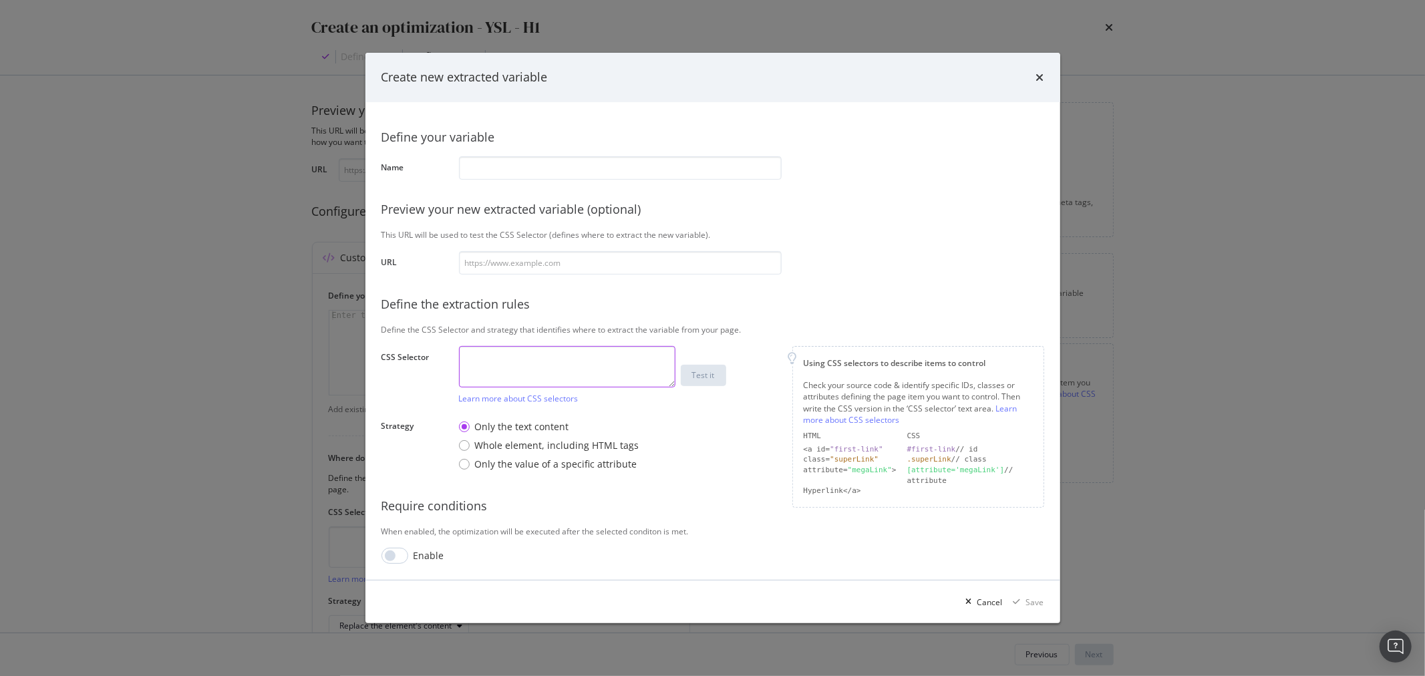
click at [521, 379] on textarea "modal" at bounding box center [567, 366] width 216 height 41
type textarea "h1"
click at [546, 142] on div "Define your variable" at bounding box center [712, 137] width 663 height 17
click at [552, 170] on input "modal" at bounding box center [620, 167] width 323 height 23
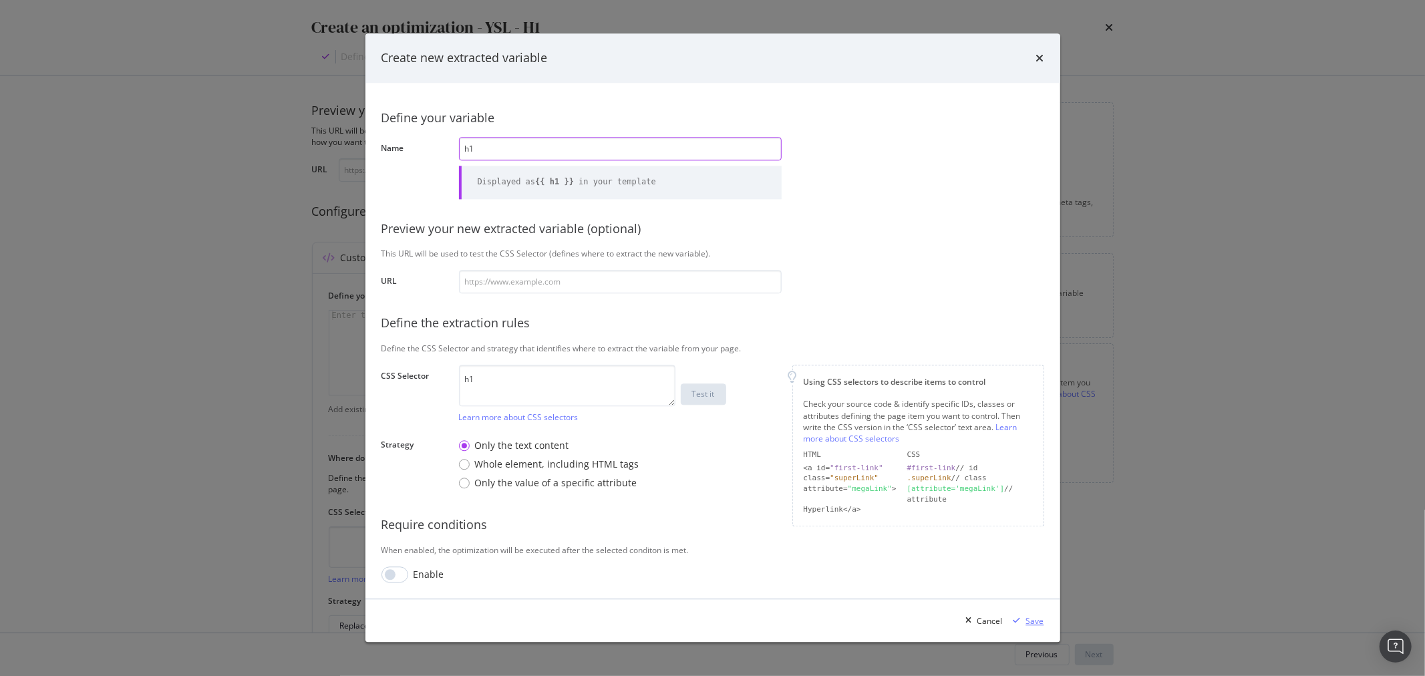
type input "h1"
click at [1032, 621] on div "Save" at bounding box center [1035, 620] width 18 height 11
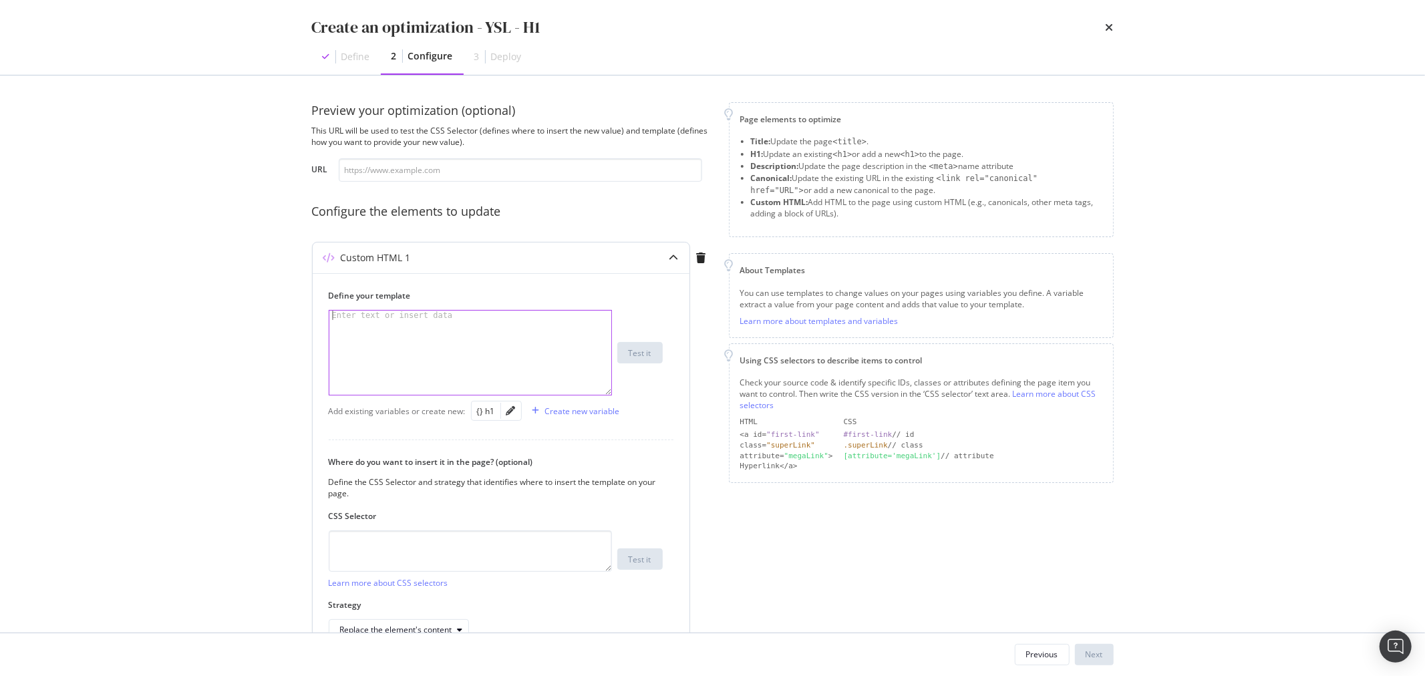
click at [506, 345] on div "modal" at bounding box center [470, 362] width 282 height 103
click at [489, 408] on div "{} h1" at bounding box center [486, 410] width 18 height 11
type textarea "{{ h1 }}"
click at [553, 410] on div "Create new variable" at bounding box center [582, 410] width 75 height 11
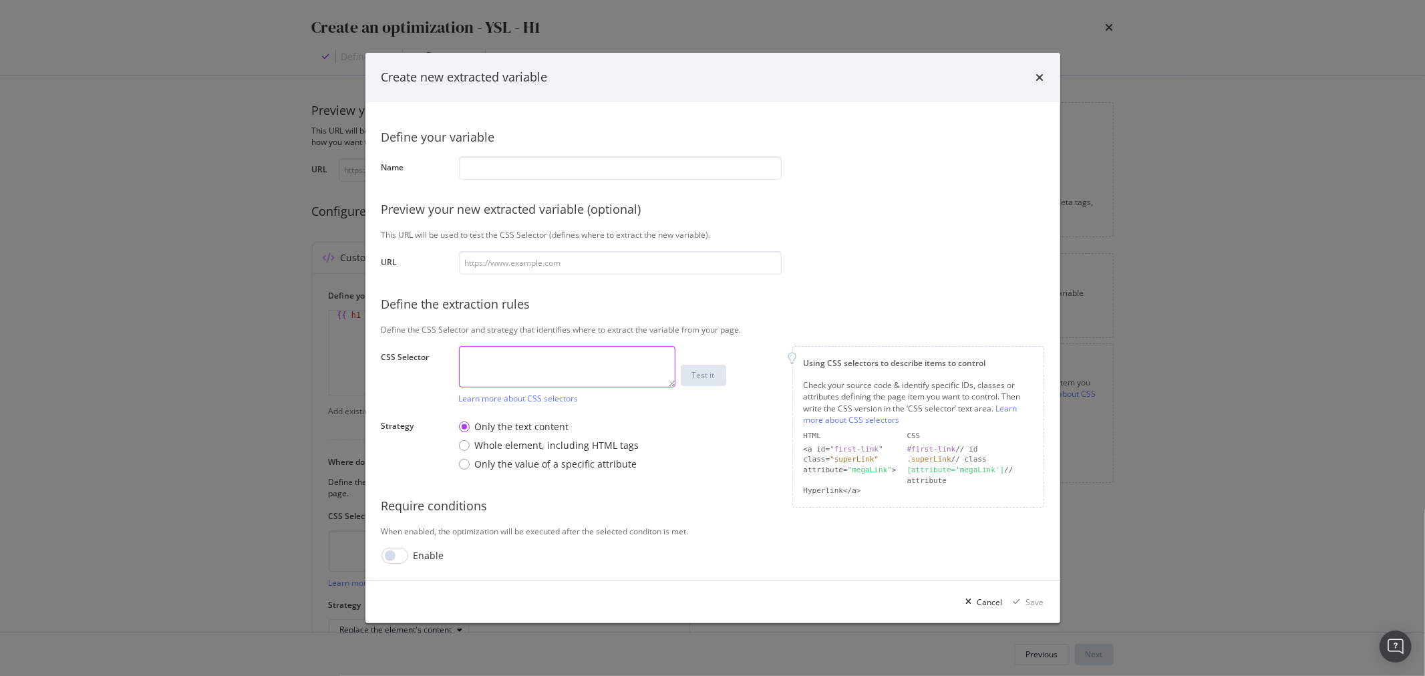
click at [538, 371] on textarea "modal" at bounding box center [567, 366] width 216 height 41
paste textarea ".sc-1a7a0808-2"
click at [604, 364] on textarea ".sc-1a7a0808-2" at bounding box center [567, 366] width 216 height 41
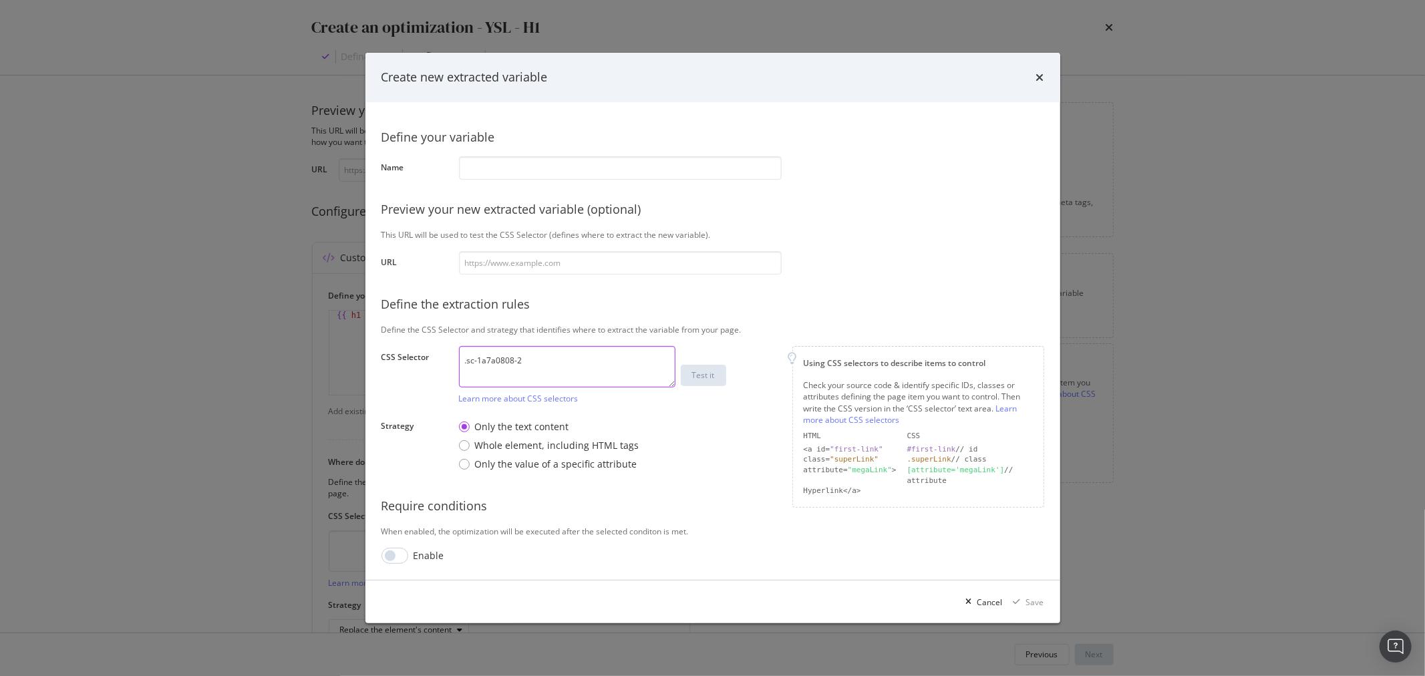
paste textarea "> p:nth-child(1)"
click at [464, 361] on textarea ".sc-1a7a0808-2 > p:nth-child(1)" at bounding box center [567, 366] width 216 height 41
type textarea "div.sc-1a7a0808-2 > p:nth-child(1)"
click at [546, 180] on div "Define your variable Name Preview your new extracted variable (optional) This U…" at bounding box center [712, 340] width 663 height 445
click at [555, 166] on input "modal" at bounding box center [620, 167] width 323 height 23
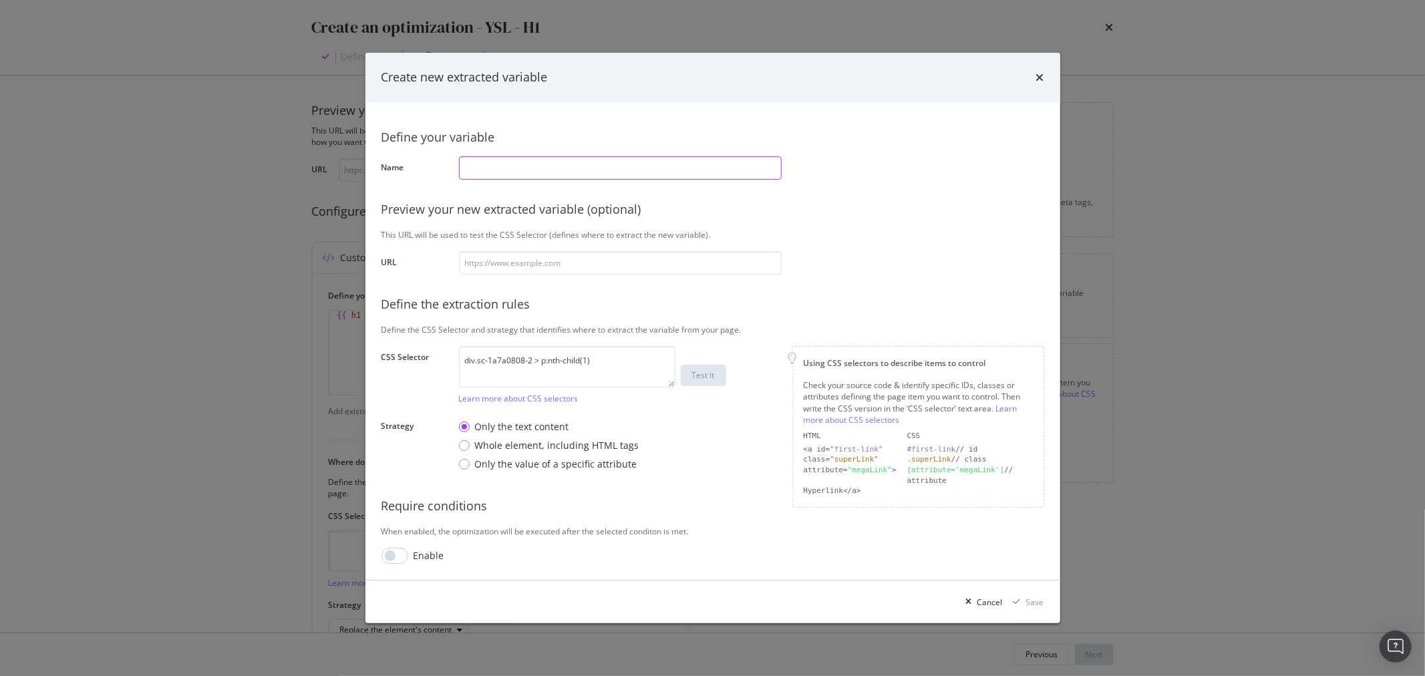
paste input "https://www.ysl.com/"
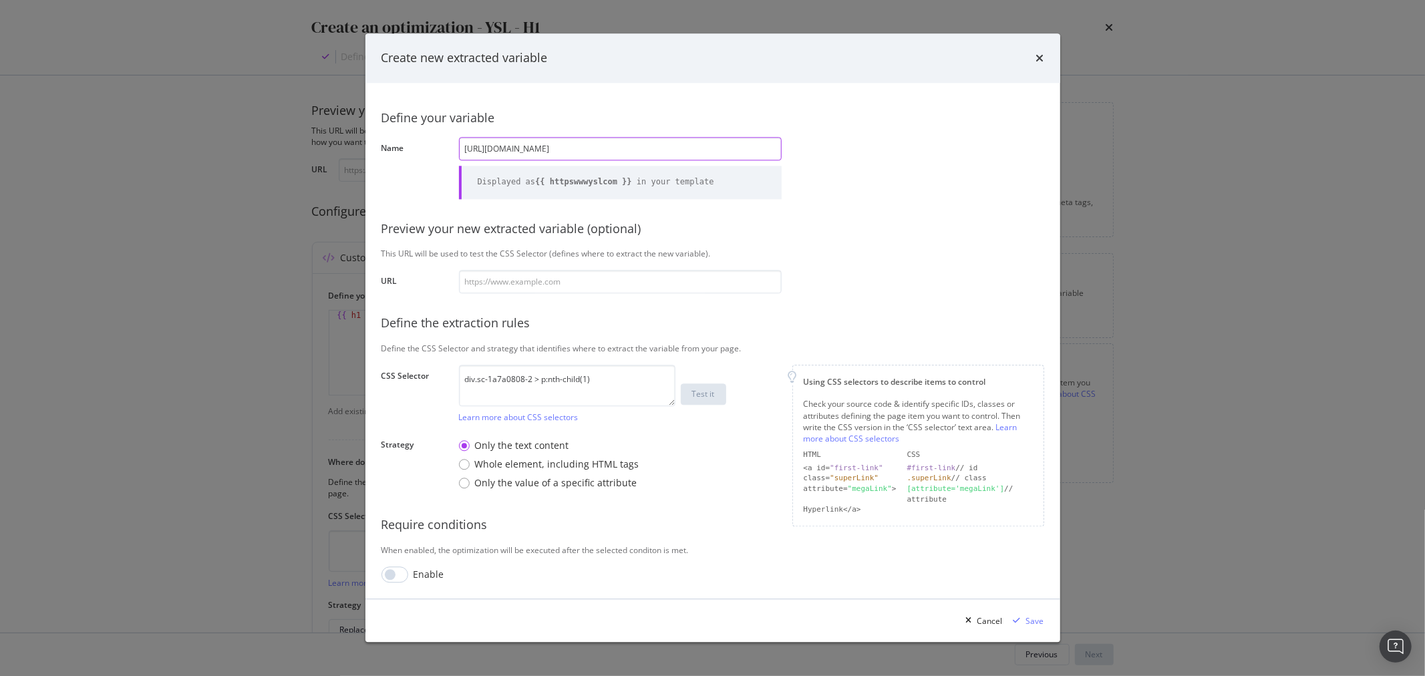
type input "https://www.ysl.com/"
click at [574, 144] on input "https://www.ysl.com/" at bounding box center [620, 149] width 323 height 23
click at [558, 149] on input "https://www.ysl.com/" at bounding box center [620, 149] width 323 height 23
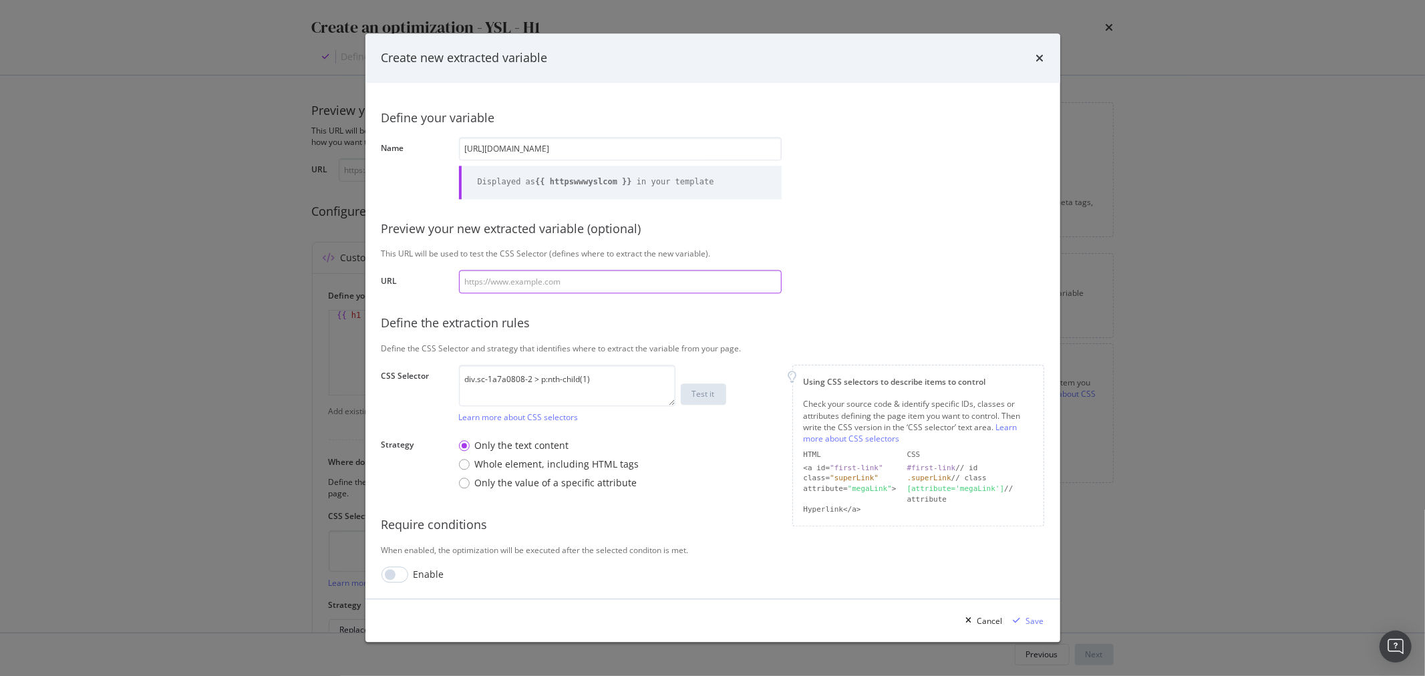
click at [533, 283] on input "modal" at bounding box center [620, 282] width 323 height 23
paste input "https://www.ysl.com/fr-fr/pr/trench-cape-en-serge-de-coton-848929Y3A999610.html"
type input "https://www.ysl.com/fr-fr/pr/trench-cape-en-serge-de-coton-848929Y3A999610.html"
click at [571, 158] on input "https://www.ysl.com/" at bounding box center [620, 149] width 323 height 23
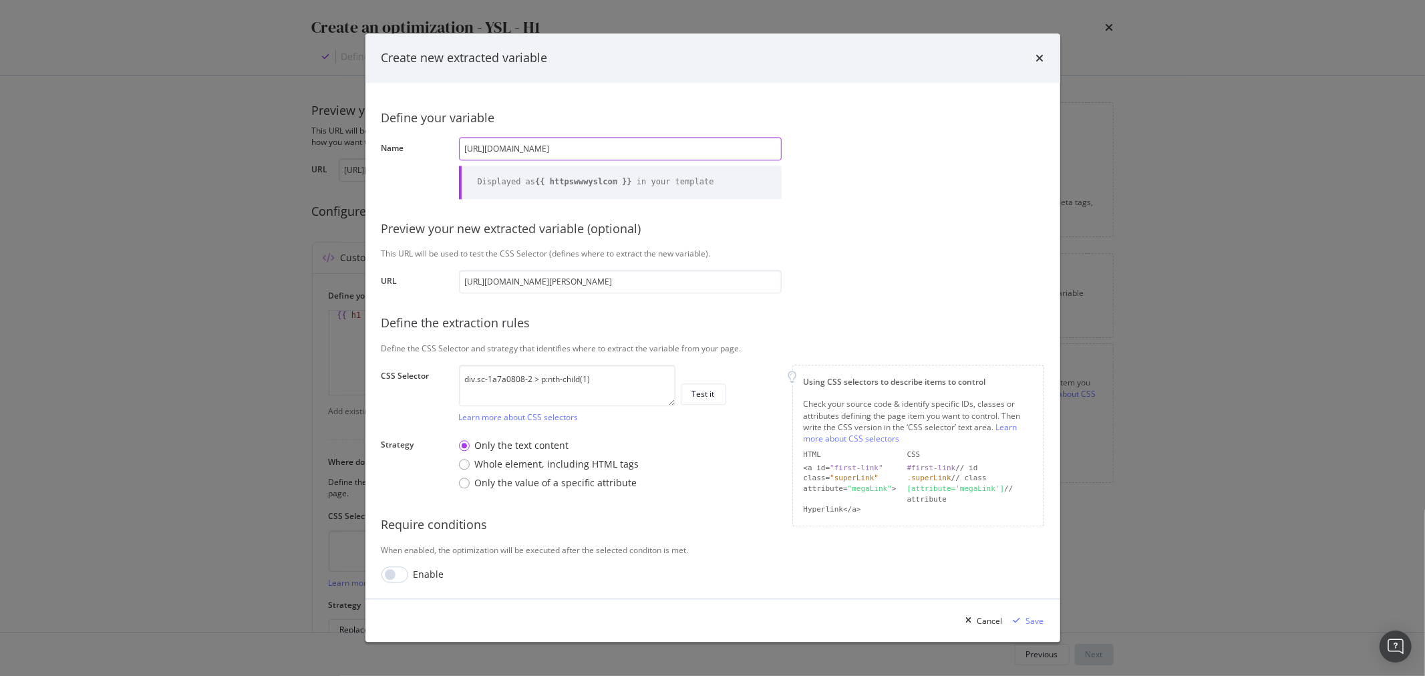
scroll to position [0, 0]
click at [571, 158] on input "https://www.ysl.com/" at bounding box center [620, 149] width 323 height 23
type input "color"
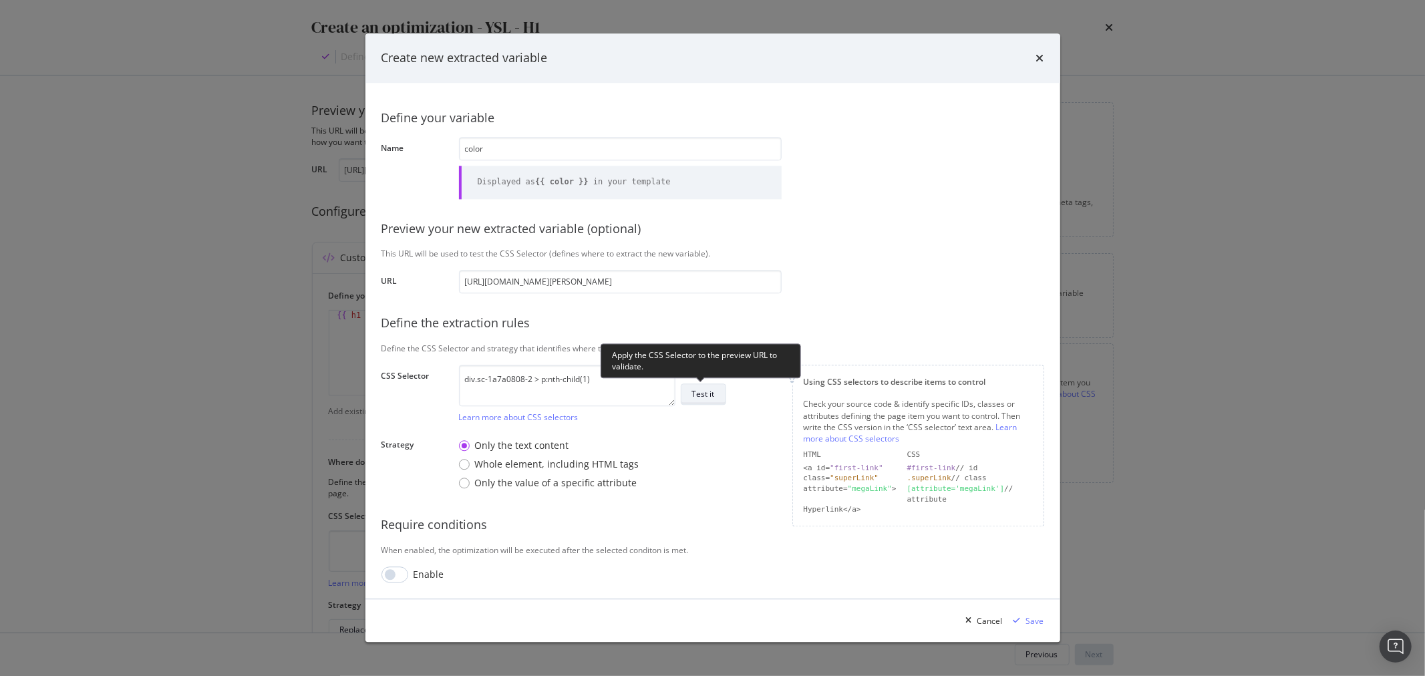
click at [711, 398] on div "Test it" at bounding box center [703, 394] width 23 height 11
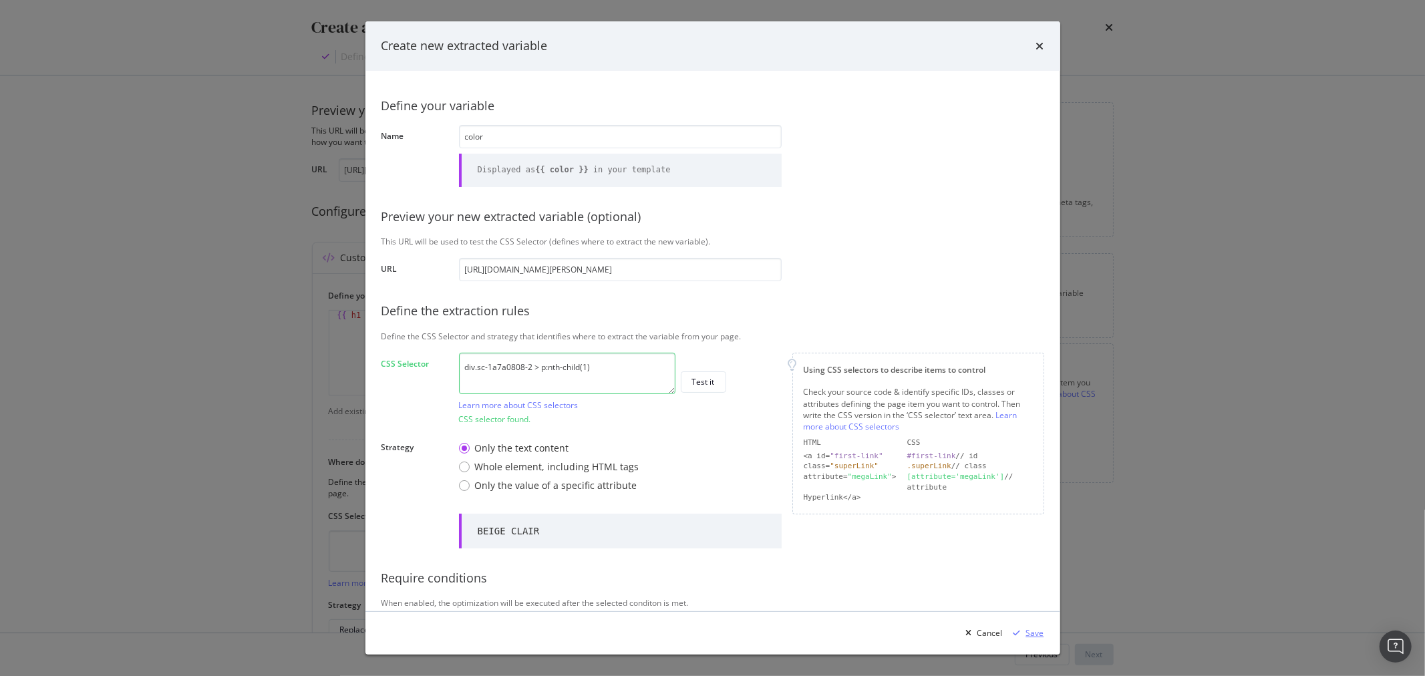
click at [1039, 629] on div "Save" at bounding box center [1035, 632] width 18 height 11
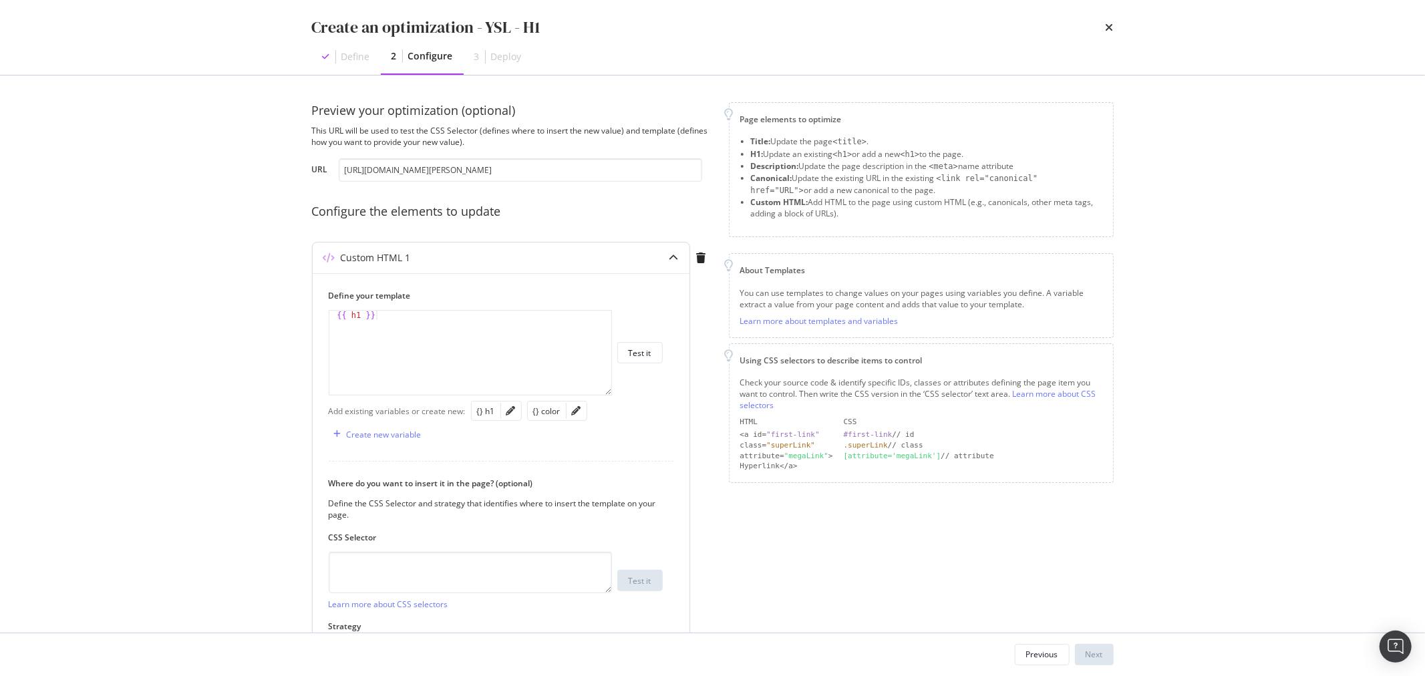
click at [469, 363] on div "{{ h1 }}" at bounding box center [470, 362] width 282 height 103
click at [563, 401] on div "{} color" at bounding box center [557, 411] width 60 height 20
click at [550, 405] on div "{} color" at bounding box center [546, 410] width 27 height 11
click at [375, 314] on div "{{ h1 }} {{ color }}" at bounding box center [470, 362] width 282 height 103
type textarea "{{ h1 }} {{ color }}"
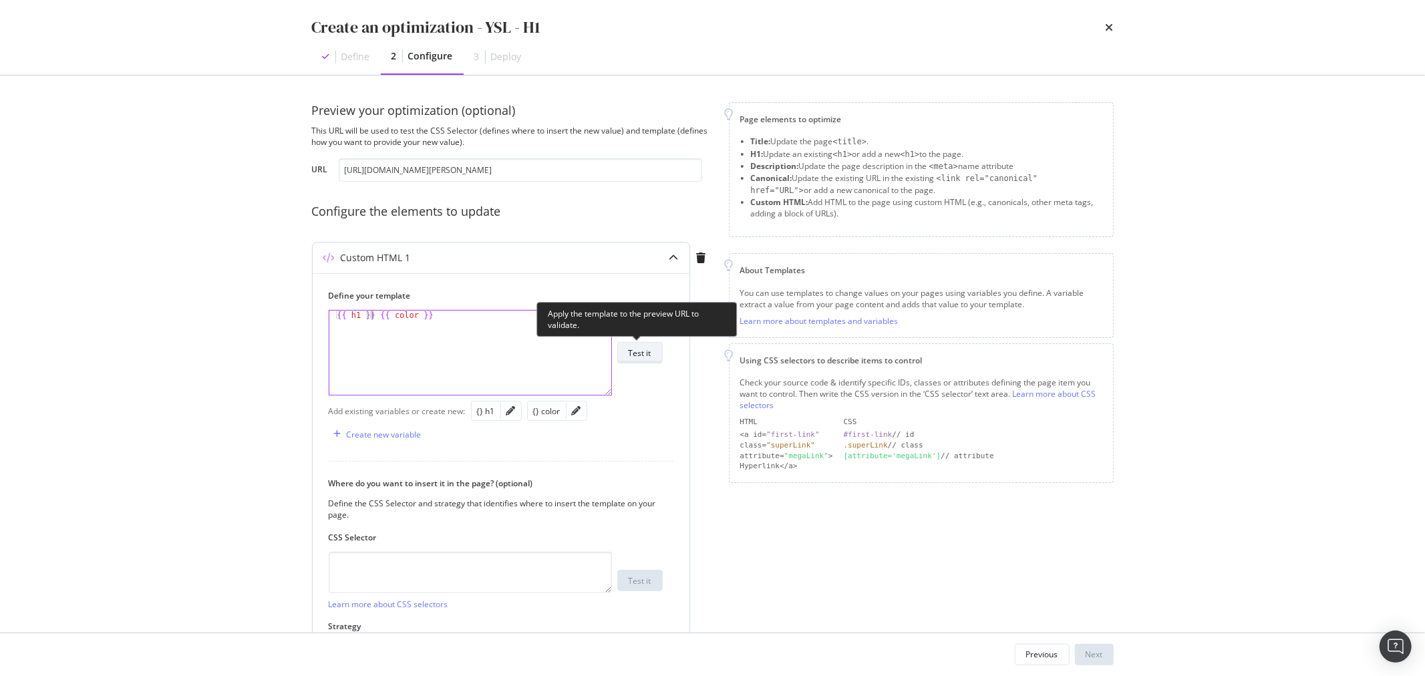
click at [648, 356] on div "Test it" at bounding box center [640, 352] width 23 height 11
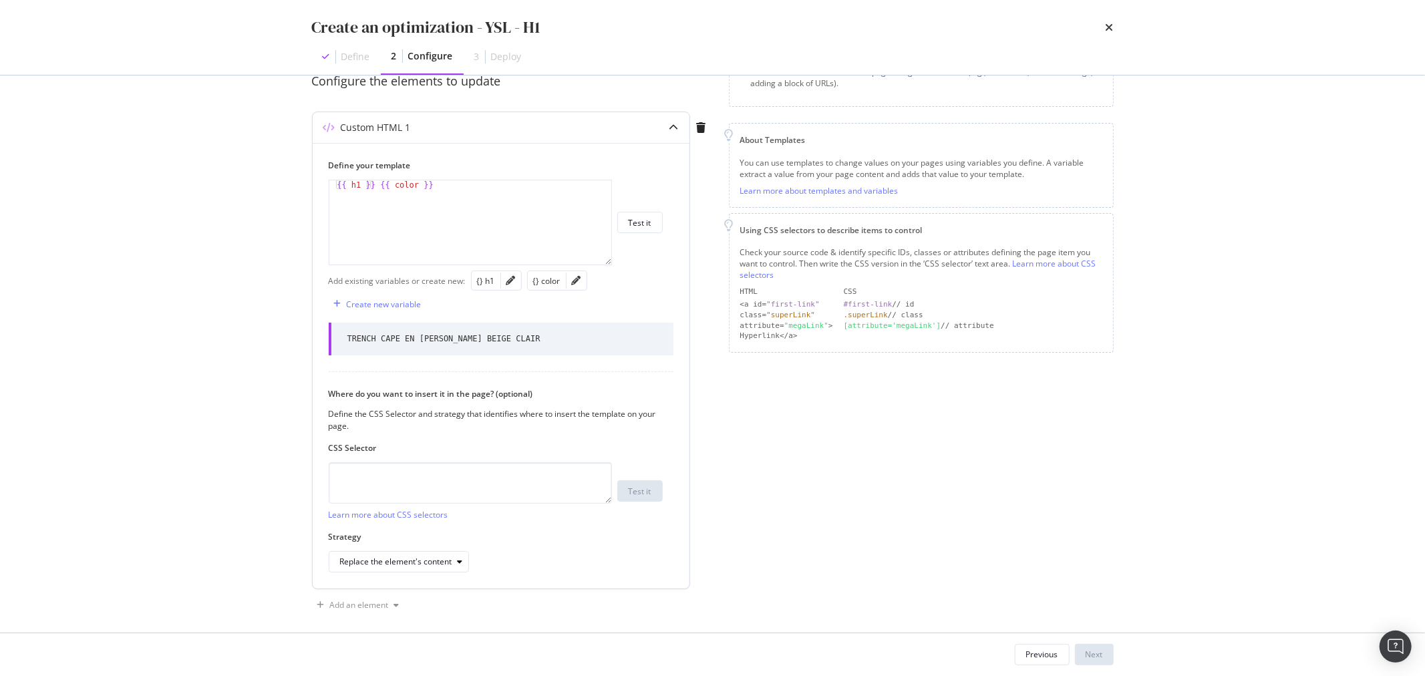
scroll to position [140, 0]
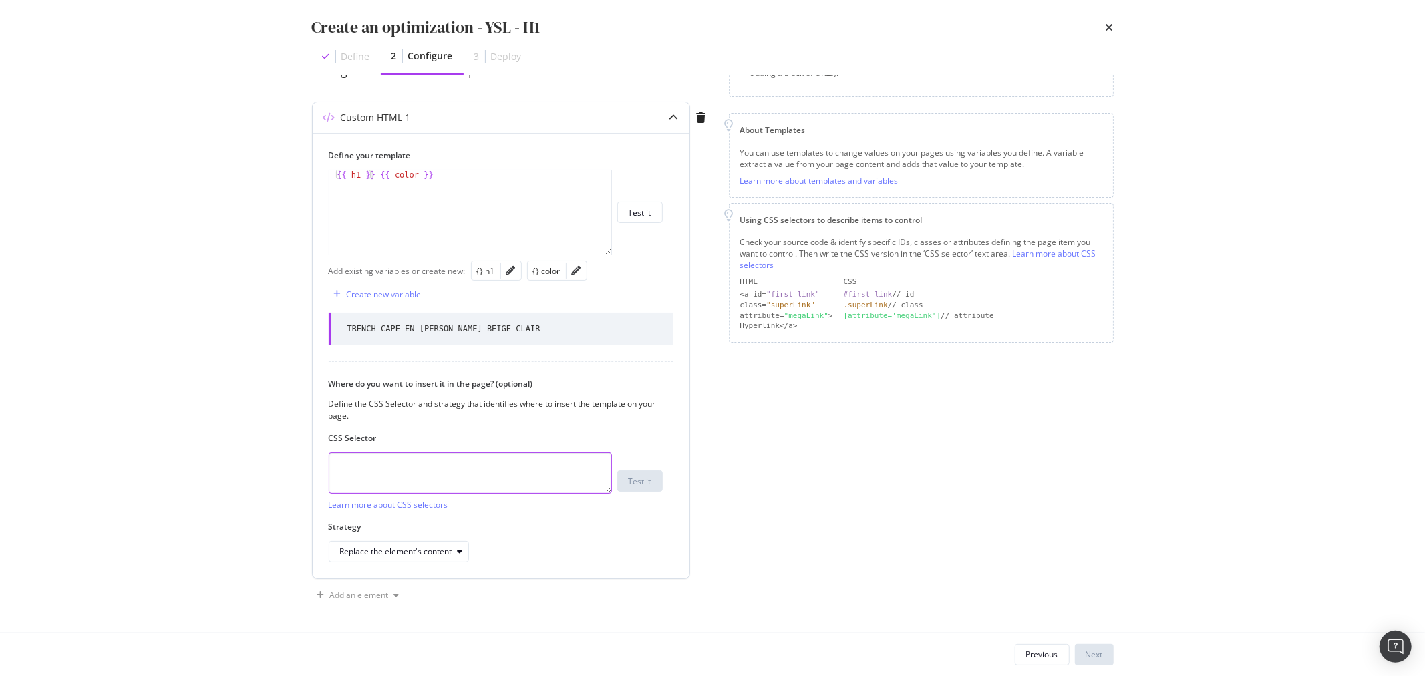
click at [522, 477] on textarea "modal" at bounding box center [470, 472] width 283 height 41
type textarea "h1"
click at [1090, 659] on div "Next" at bounding box center [1093, 654] width 17 height 11
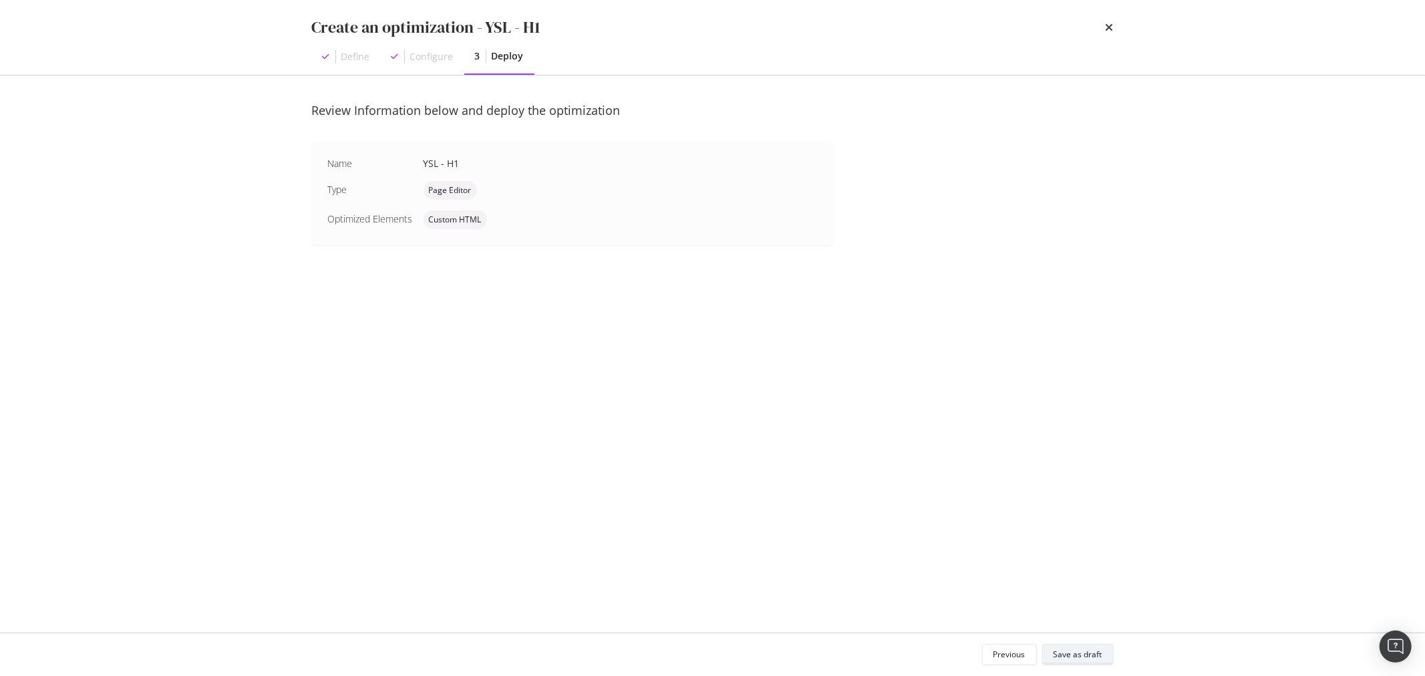
scroll to position [0, 0]
click at [1090, 659] on div "Save as draft" at bounding box center [1077, 654] width 49 height 11
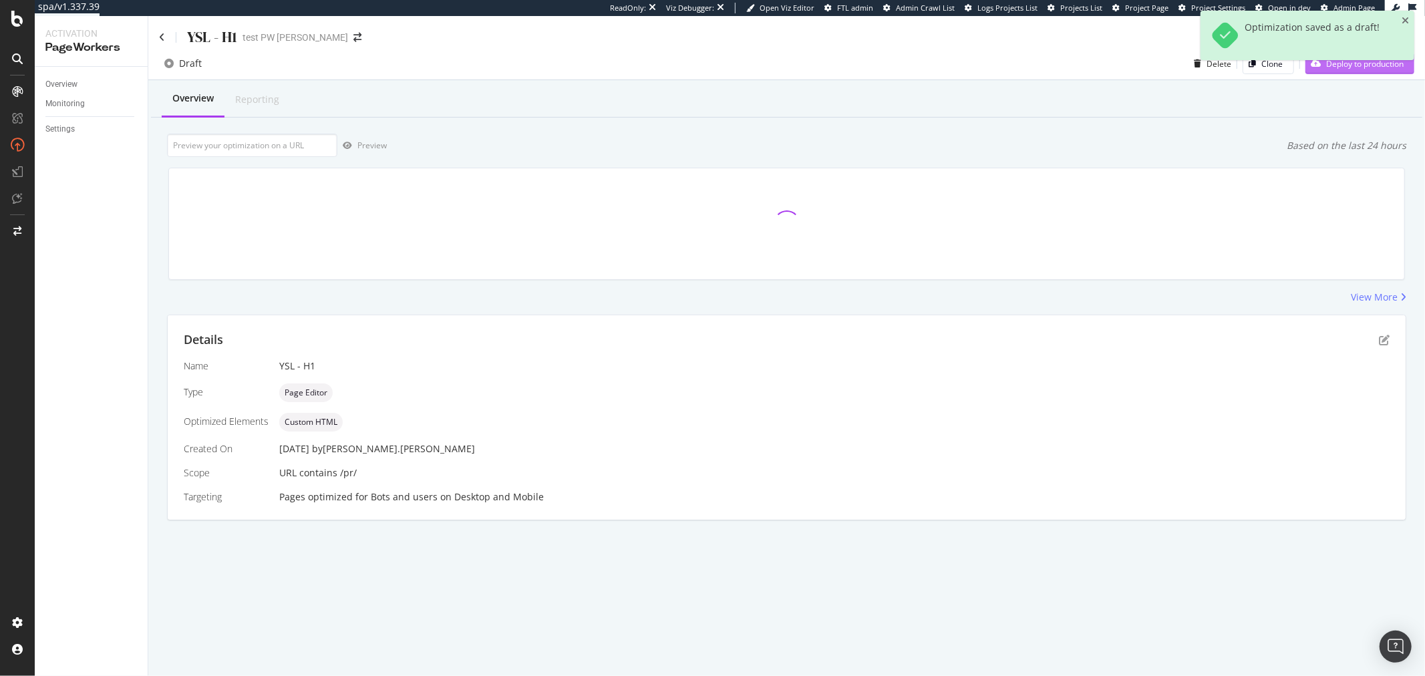
click at [1336, 73] on div "Deploy to production" at bounding box center [1354, 63] width 98 height 20
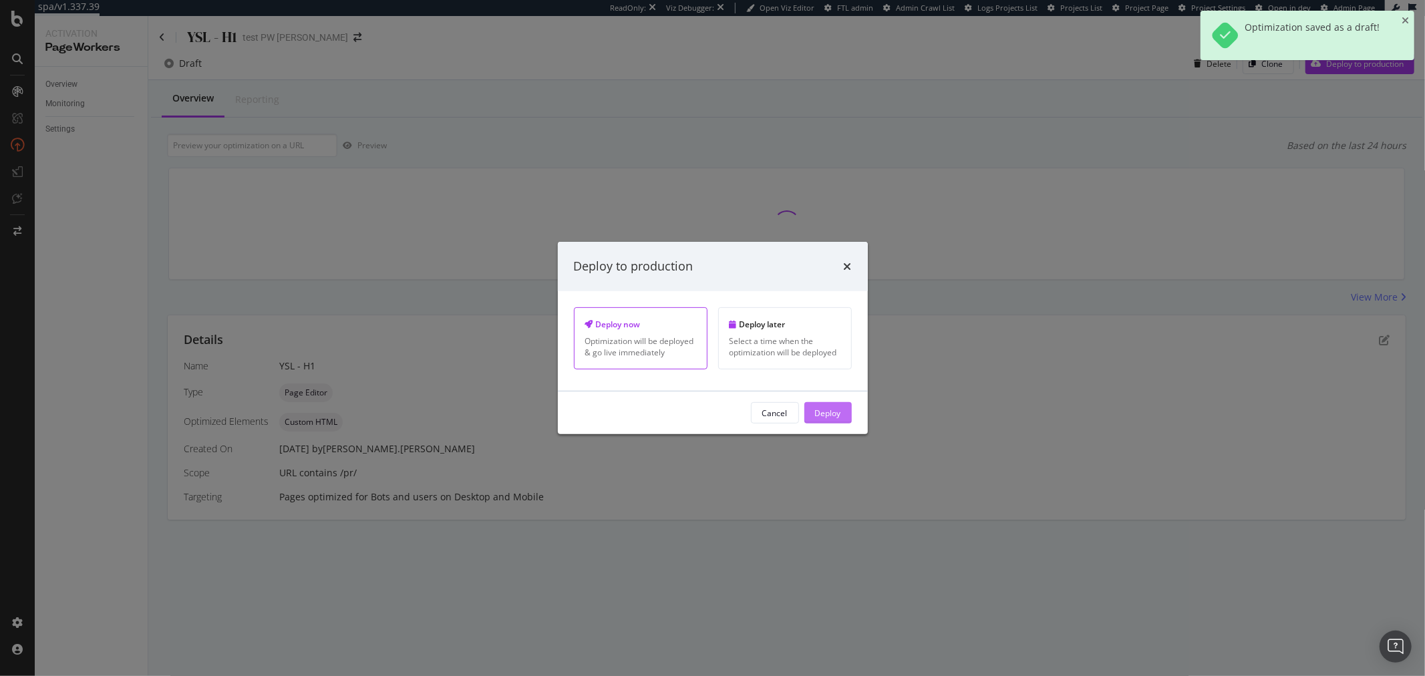
click at [840, 406] on button "Deploy" at bounding box center [827, 412] width 47 height 21
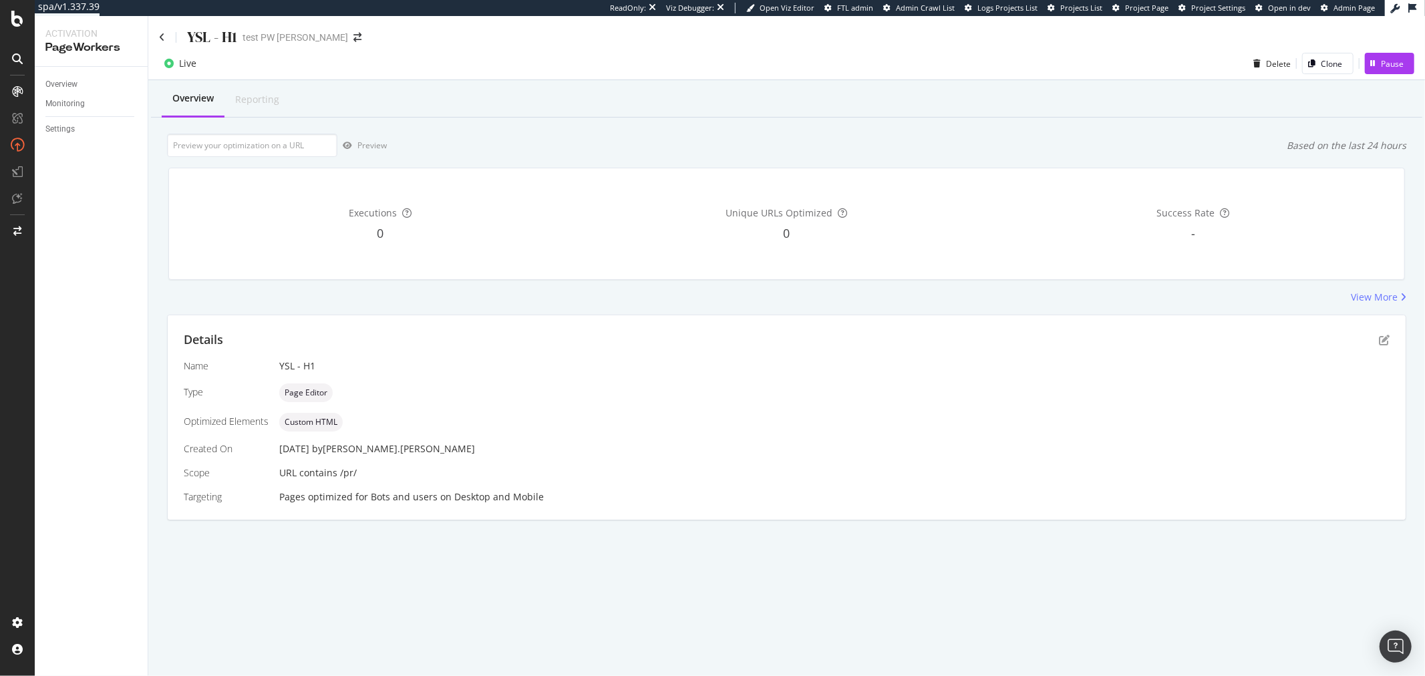
click at [1377, 336] on div "Details" at bounding box center [787, 339] width 1206 height 17
click at [1383, 336] on icon "pen-to-square" at bounding box center [1384, 340] width 11 height 11
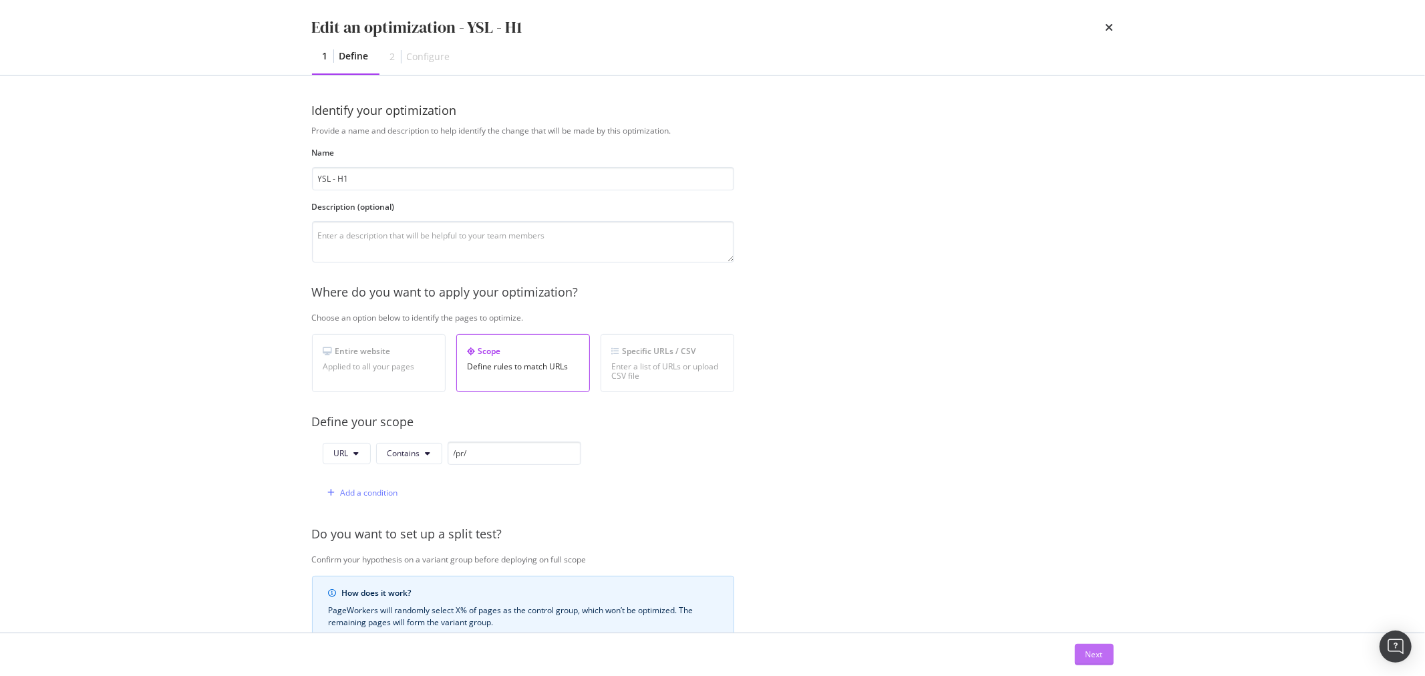
click at [1103, 656] on button "Next" at bounding box center [1094, 654] width 39 height 21
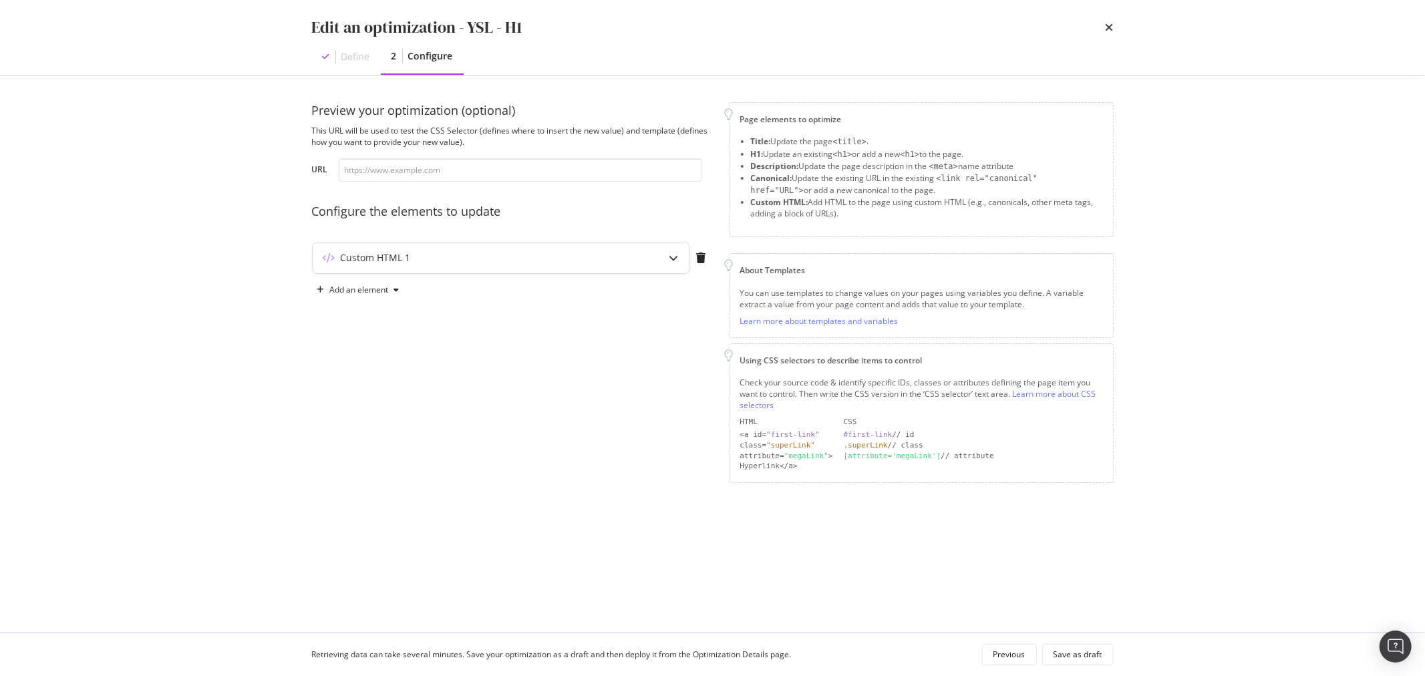
click at [484, 263] on div "Custom HTML 1" at bounding box center [475, 257] width 324 height 13
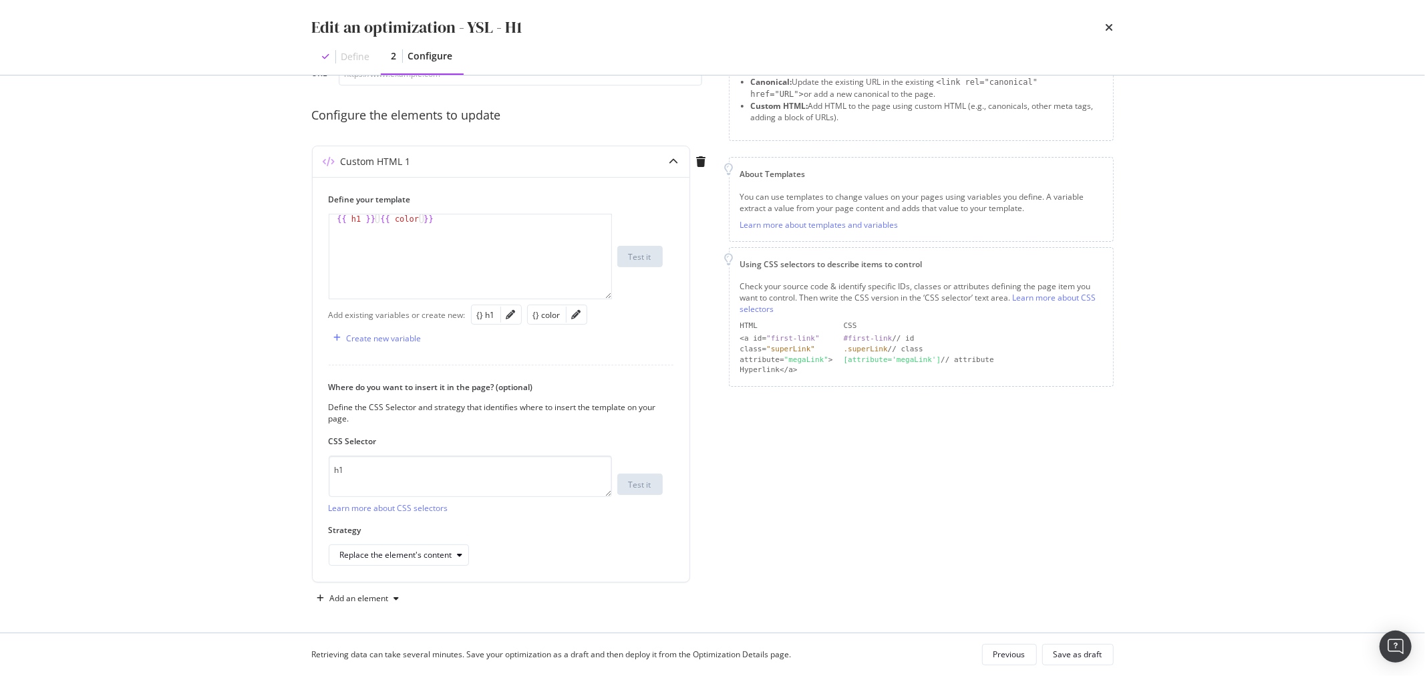
scroll to position [99, 0]
click at [1106, 27] on icon "times" at bounding box center [1109, 27] width 8 height 11
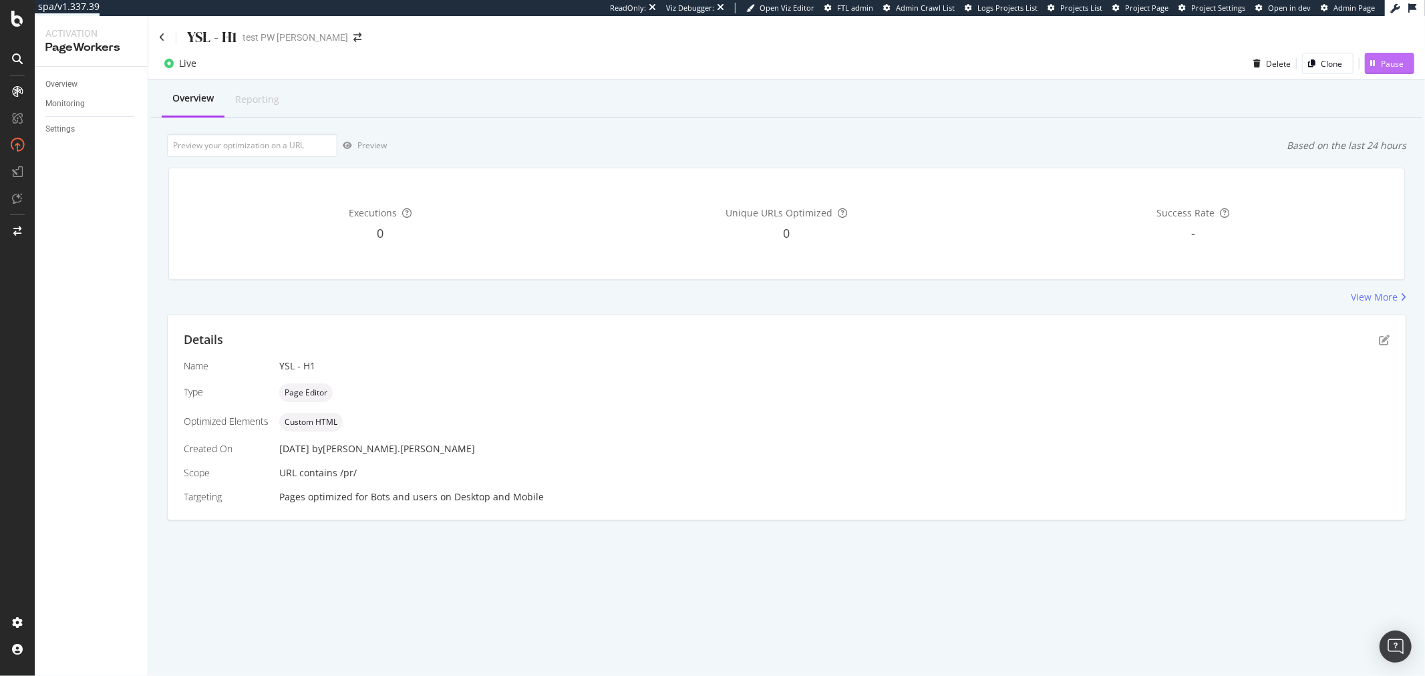
click at [1393, 62] on div "Pause" at bounding box center [1392, 63] width 23 height 11
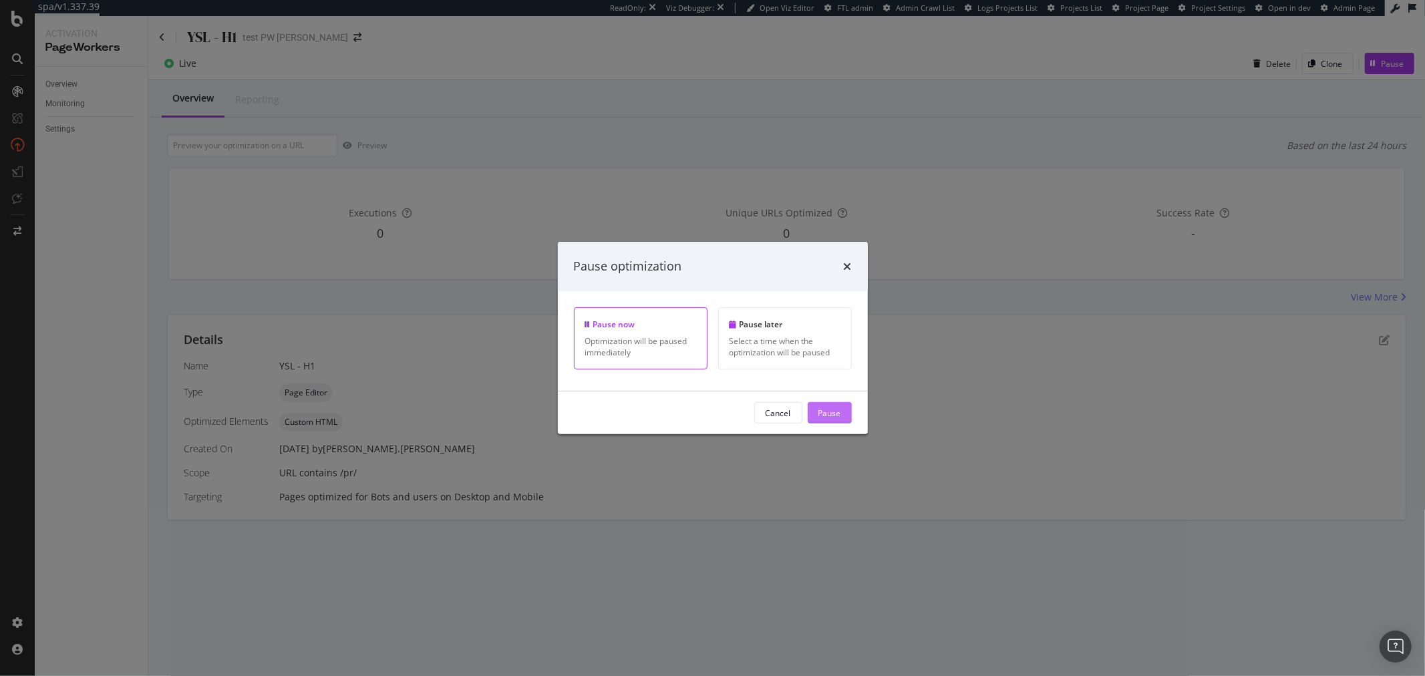
click at [833, 415] on div "Pause" at bounding box center [829, 412] width 23 height 11
